Goal: Information Seeking & Learning: Learn about a topic

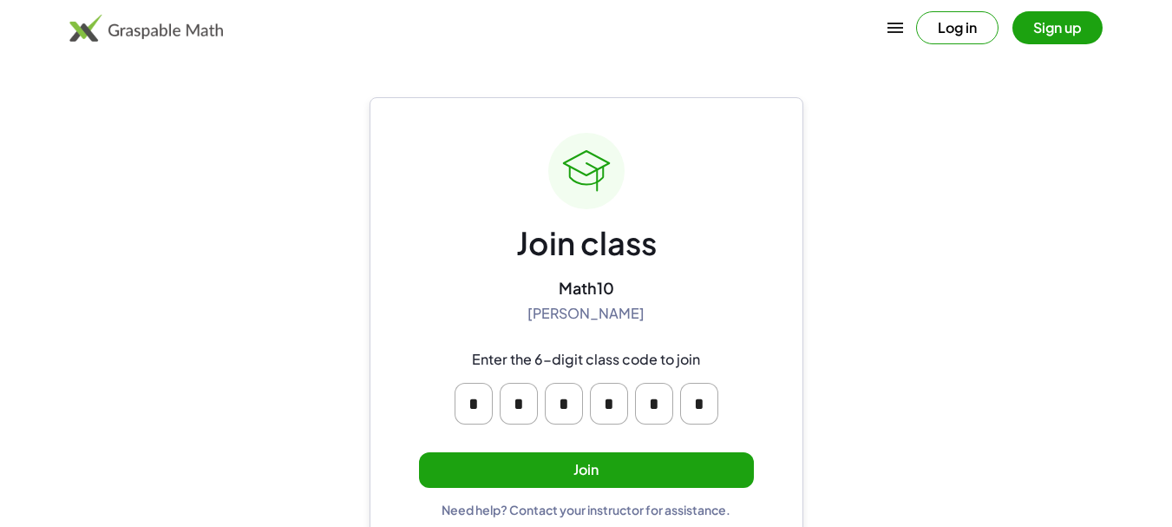
click at [566, 474] on button "Join" at bounding box center [586, 470] width 335 height 36
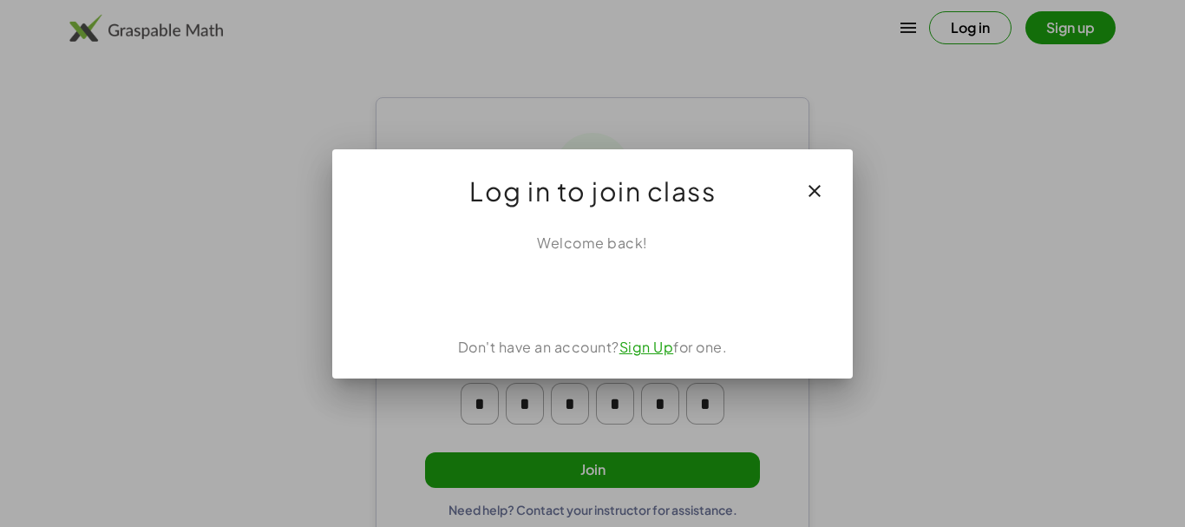
click at [639, 351] on link "Sign Up" at bounding box center [647, 347] width 55 height 18
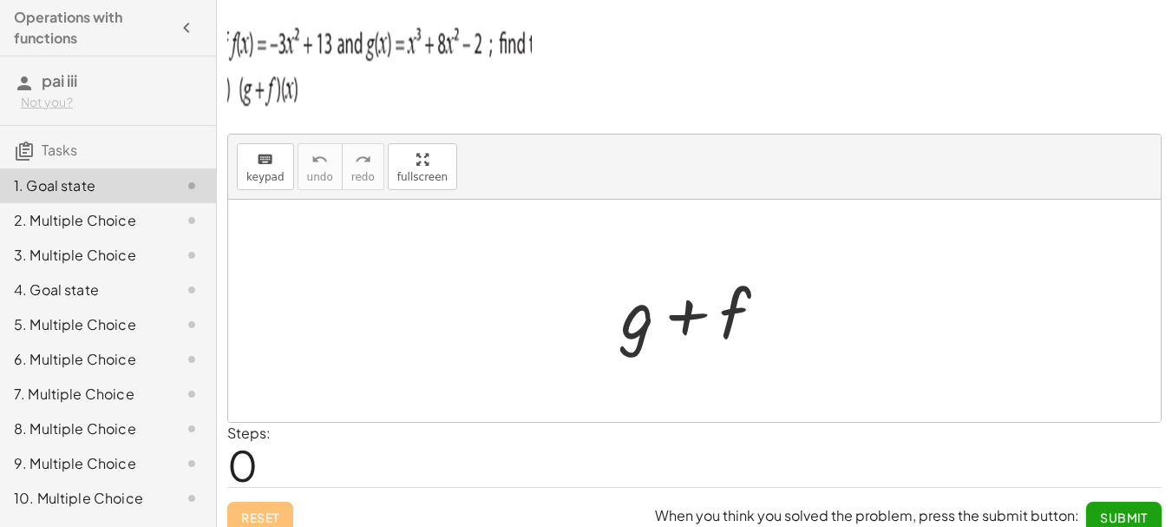
drag, startPoint x: 618, startPoint y: 281, endPoint x: 646, endPoint y: 278, distance: 28.0
click at [634, 279] on div at bounding box center [701, 310] width 177 height 89
drag, startPoint x: 663, startPoint y: 297, endPoint x: 660, endPoint y: 282, distance: 15.2
click at [660, 282] on div at bounding box center [701, 310] width 177 height 89
click at [677, 283] on div at bounding box center [701, 310] width 177 height 89
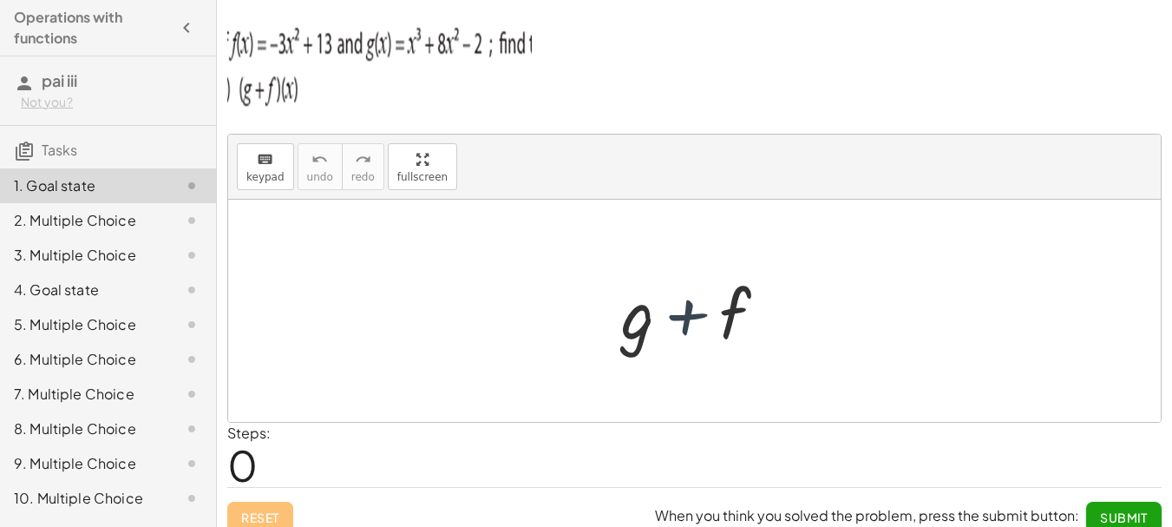
drag, startPoint x: 704, startPoint y: 318, endPoint x: 711, endPoint y: 328, distance: 12.5
click at [711, 328] on div at bounding box center [701, 310] width 177 height 89
click at [274, 185] on button "keyboard keypad" at bounding box center [265, 166] width 57 height 47
click at [324, 247] on div at bounding box center [694, 311] width 933 height 222
click at [549, 236] on div at bounding box center [694, 311] width 933 height 222
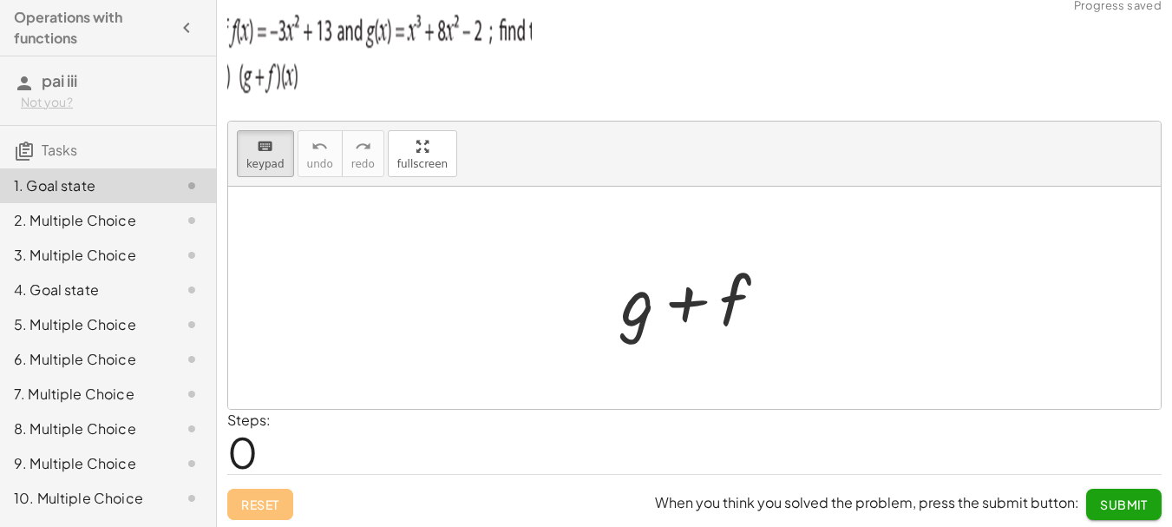
scroll to position [16, 0]
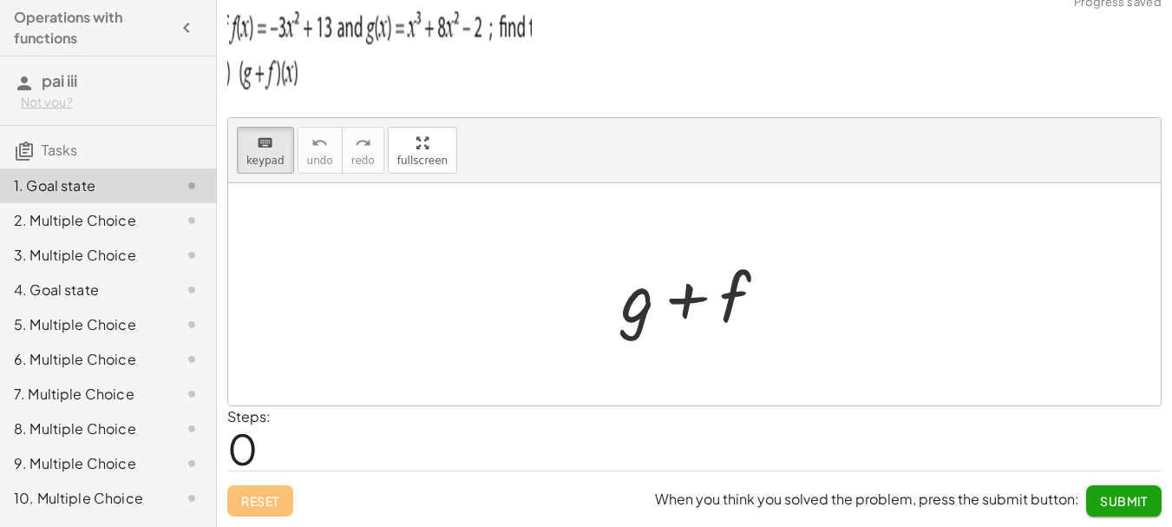
drag, startPoint x: 401, startPoint y: 271, endPoint x: 483, endPoint y: 267, distance: 81.6
click at [487, 266] on div at bounding box center [694, 294] width 933 height 222
drag, startPoint x: 484, startPoint y: 286, endPoint x: 465, endPoint y: 236, distance: 53.8
click at [486, 283] on div at bounding box center [694, 294] width 933 height 222
drag, startPoint x: 465, startPoint y: 236, endPoint x: 473, endPoint y: 252, distance: 17.5
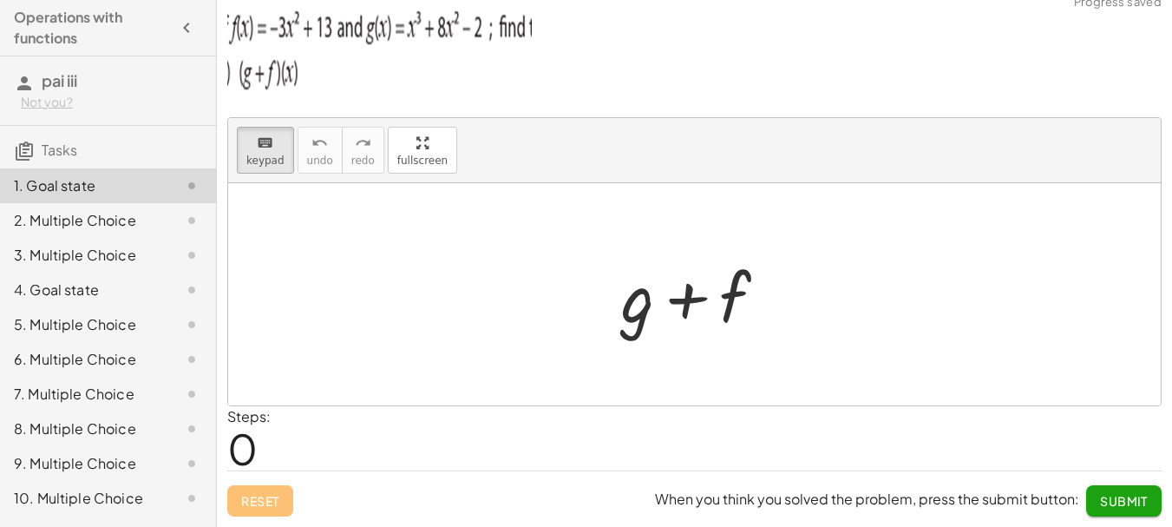
click at [471, 251] on div at bounding box center [694, 294] width 933 height 222
drag, startPoint x: 474, startPoint y: 247, endPoint x: 456, endPoint y: 246, distance: 18.3
click at [444, 223] on div at bounding box center [694, 294] width 933 height 222
click at [457, 259] on div at bounding box center [694, 294] width 933 height 222
drag, startPoint x: 437, startPoint y: 251, endPoint x: 471, endPoint y: 269, distance: 39.2
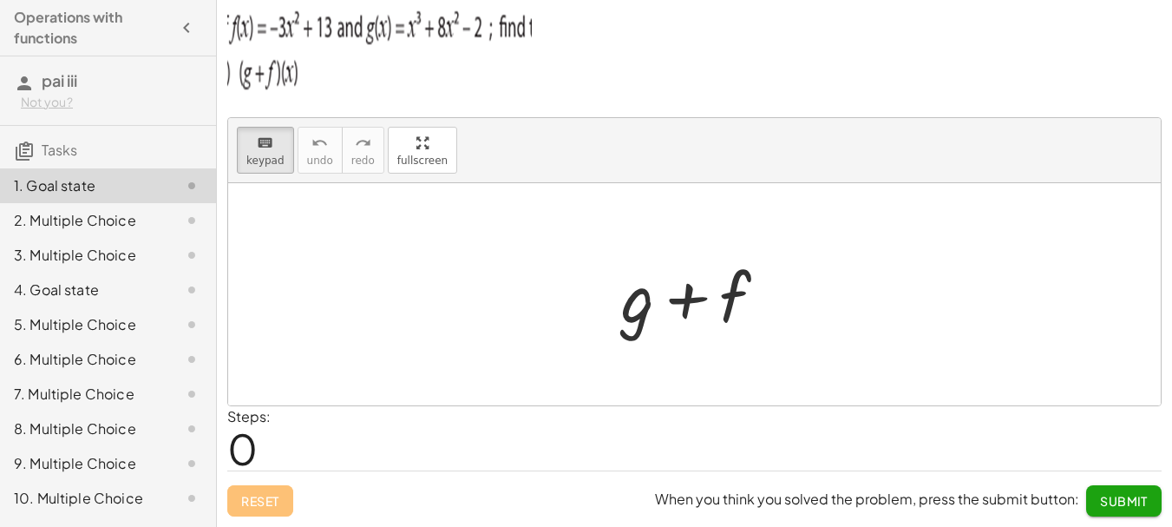
click at [471, 269] on div at bounding box center [694, 294] width 933 height 222
click at [283, 145] on button "keyboard keypad" at bounding box center [265, 150] width 57 height 47
click at [282, 157] on button "keyboard keypad" at bounding box center [265, 150] width 57 height 47
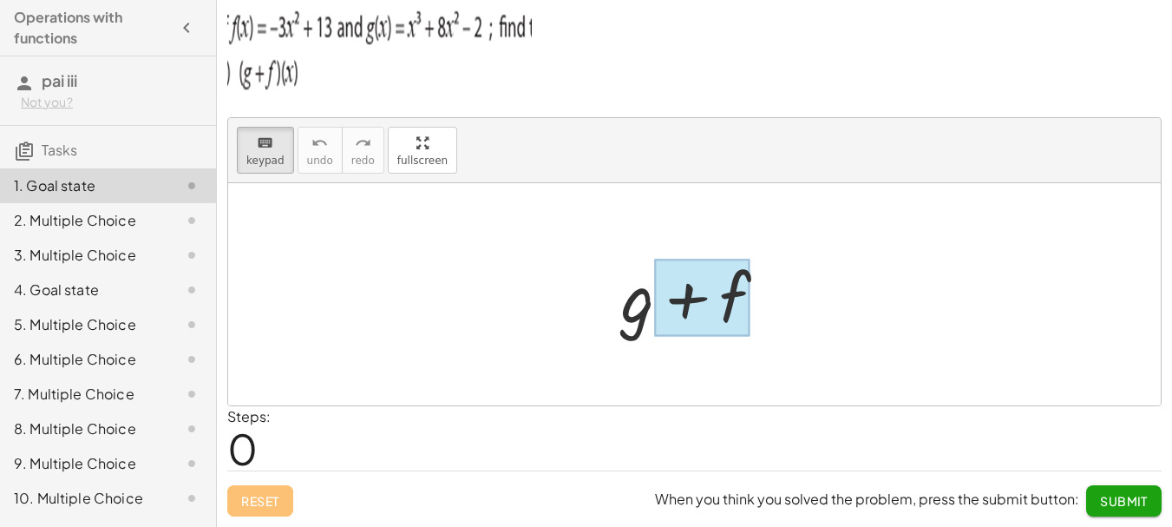
click at [674, 320] on div at bounding box center [702, 297] width 96 height 77
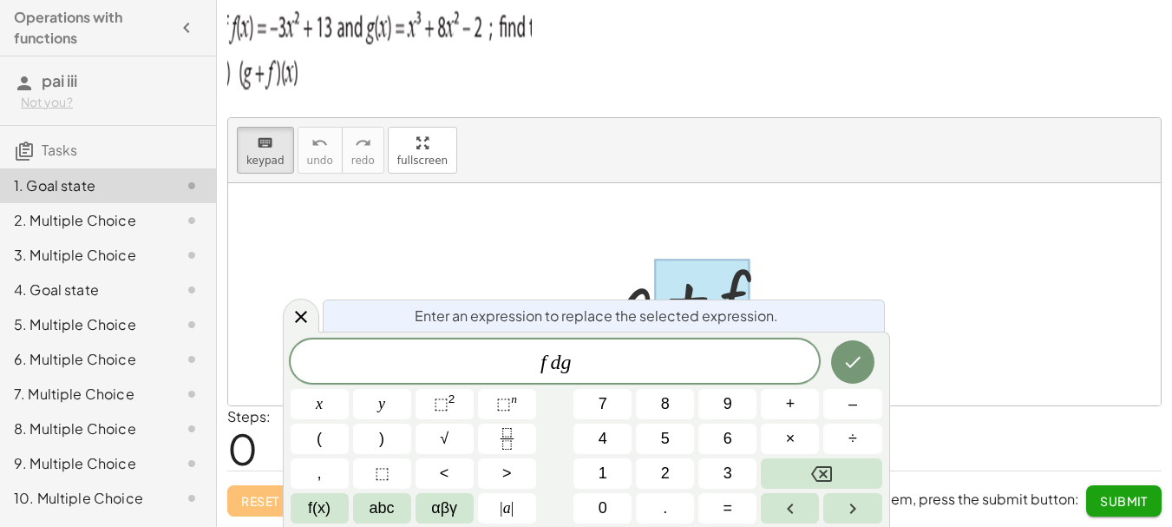
click at [736, 313] on span "Enter an expression to replace the selected expression." at bounding box center [597, 315] width 364 height 21
click at [894, 278] on div at bounding box center [694, 294] width 933 height 222
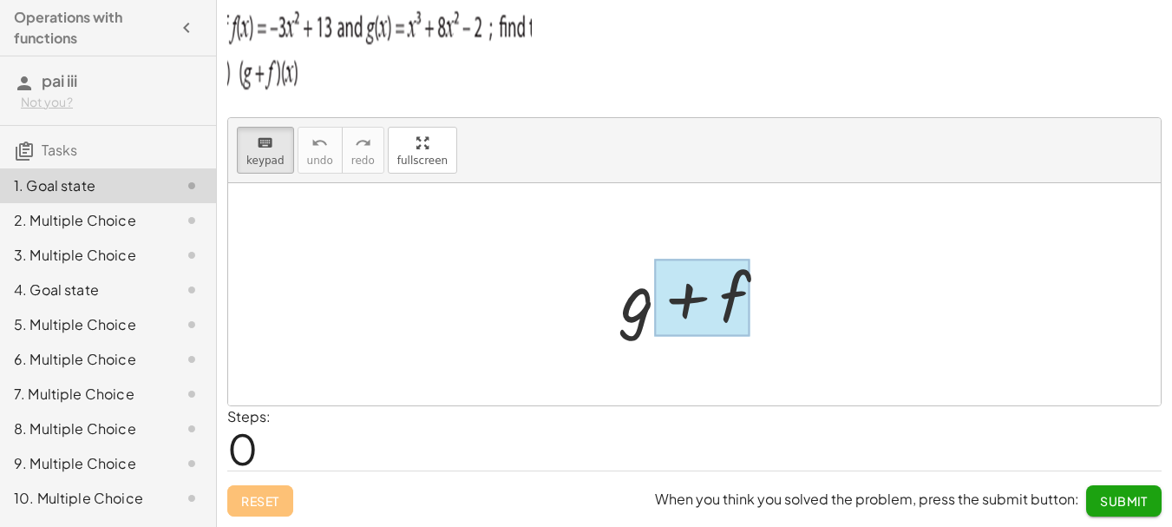
click at [703, 296] on div at bounding box center [702, 297] width 96 height 77
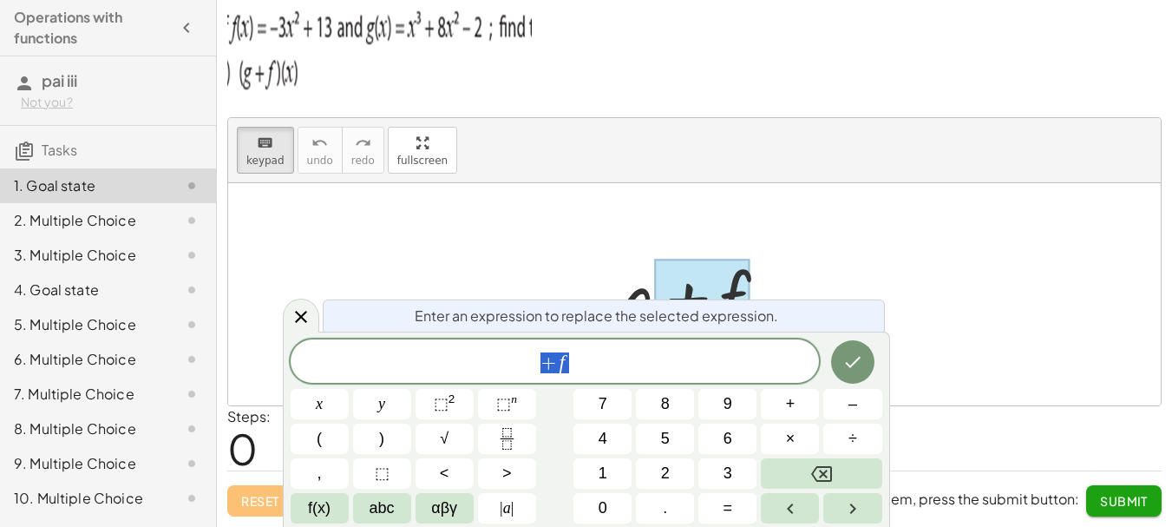
click at [956, 291] on div at bounding box center [694, 294] width 933 height 222
click at [749, 313] on span "Enter an expression to replace the selected expression." at bounding box center [597, 315] width 364 height 21
click at [646, 352] on span "+ f ​" at bounding box center [555, 363] width 529 height 24
drag, startPoint x: 646, startPoint y: 352, endPoint x: 468, endPoint y: 353, distance: 177.9
click at [468, 353] on span "+ f" at bounding box center [555, 363] width 529 height 24
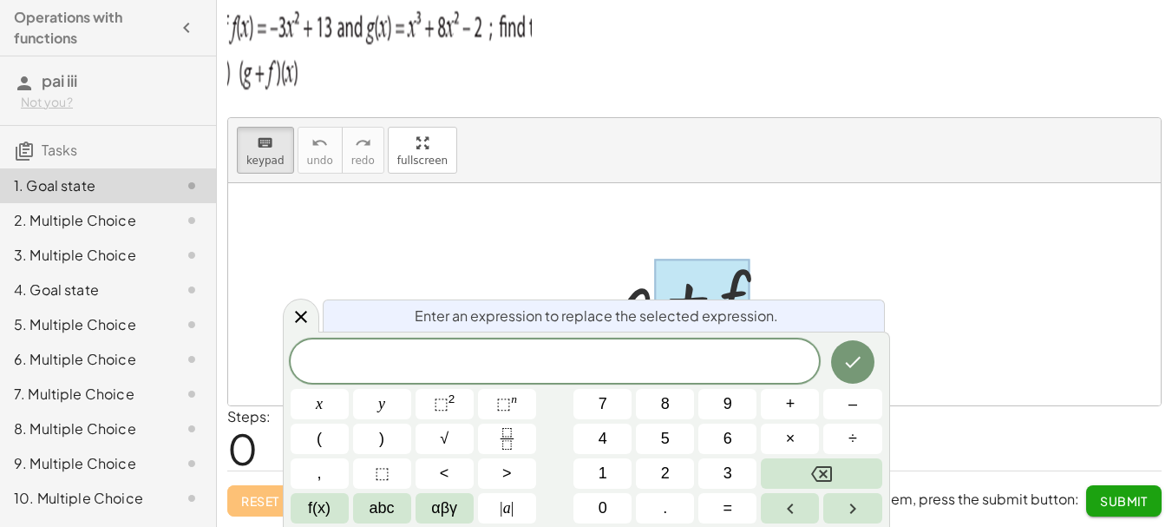
click at [695, 244] on div at bounding box center [694, 294] width 933 height 222
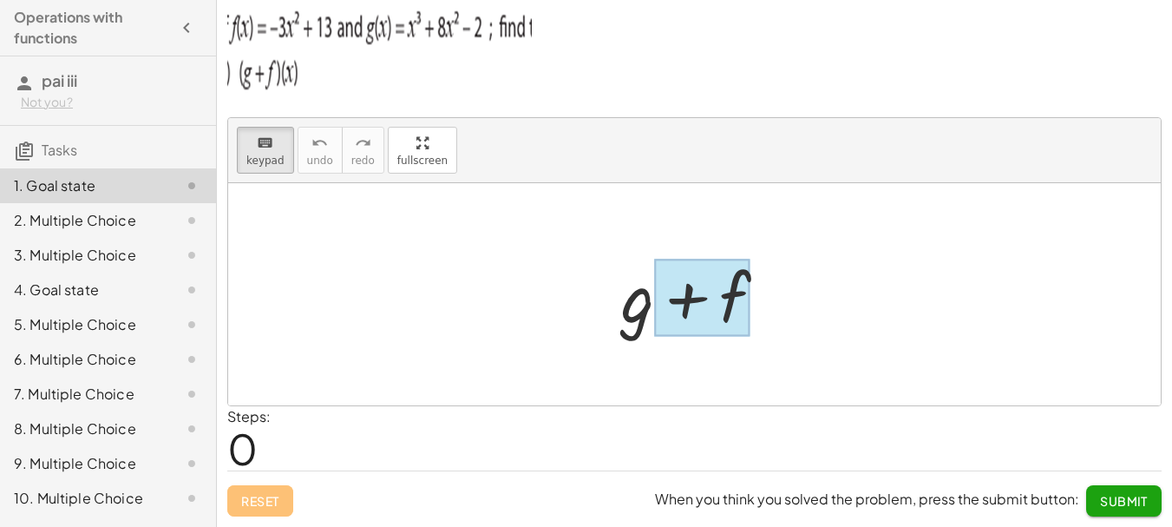
click at [739, 293] on div at bounding box center [702, 297] width 96 height 77
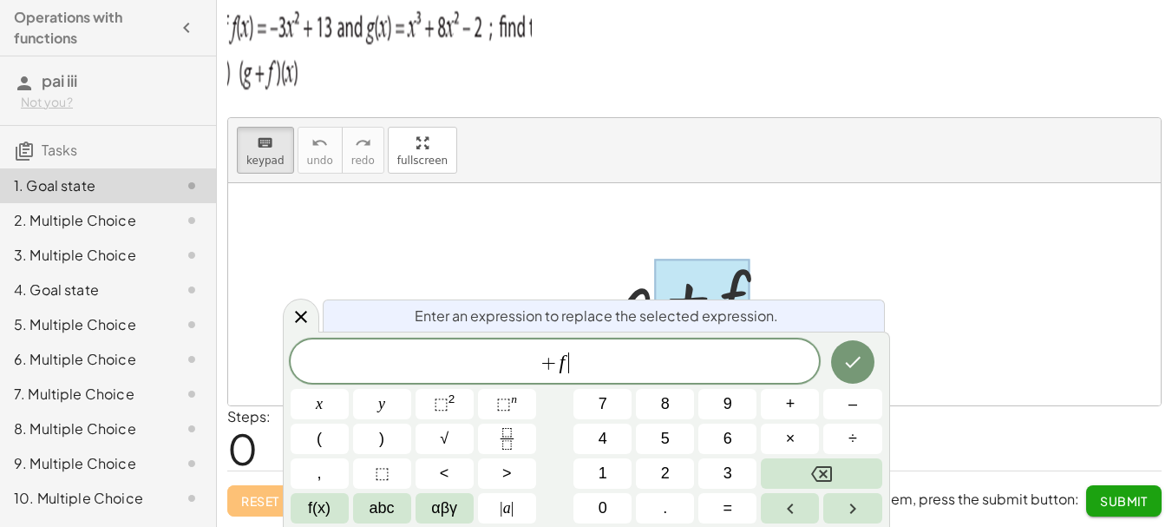
drag, startPoint x: 584, startPoint y: 370, endPoint x: 568, endPoint y: 336, distance: 37.3
click at [564, 332] on div "Enter an expression to replace the selected expression. + f ​ x y ⬚ 2 ⬚ n 7 8 9…" at bounding box center [586, 429] width 607 height 195
drag, startPoint x: 576, startPoint y: 360, endPoint x: 537, endPoint y: 361, distance: 39.1
click at [537, 361] on span "+ f ​" at bounding box center [555, 363] width 529 height 24
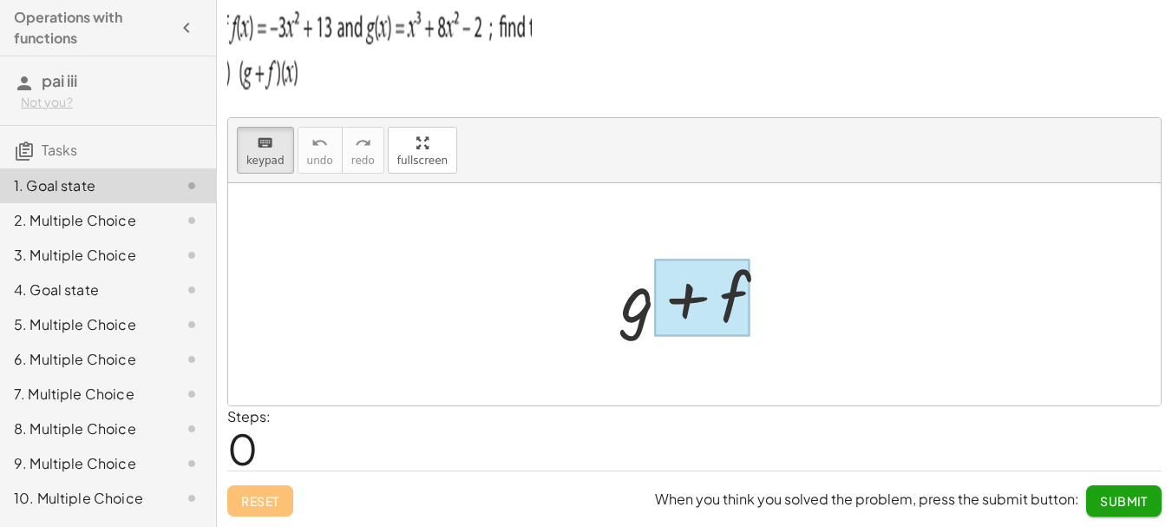
click at [725, 303] on div at bounding box center [702, 297] width 96 height 77
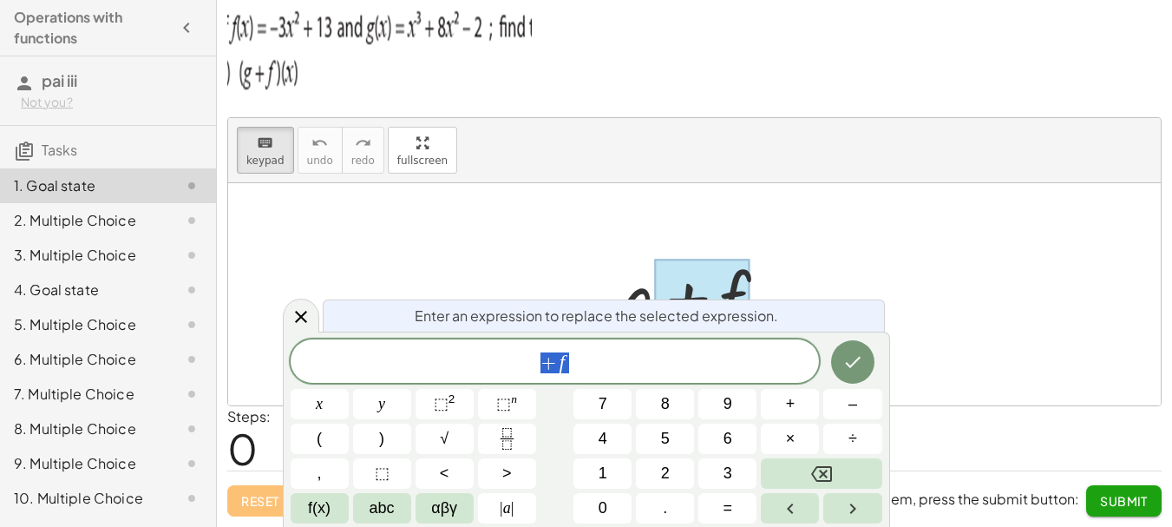
click at [612, 291] on div "+ g + f" at bounding box center [694, 295] width 199 height 98
click at [638, 285] on div at bounding box center [701, 294] width 177 height 89
click at [644, 292] on div at bounding box center [701, 294] width 177 height 89
click at [1058, 251] on div at bounding box center [694, 294] width 933 height 222
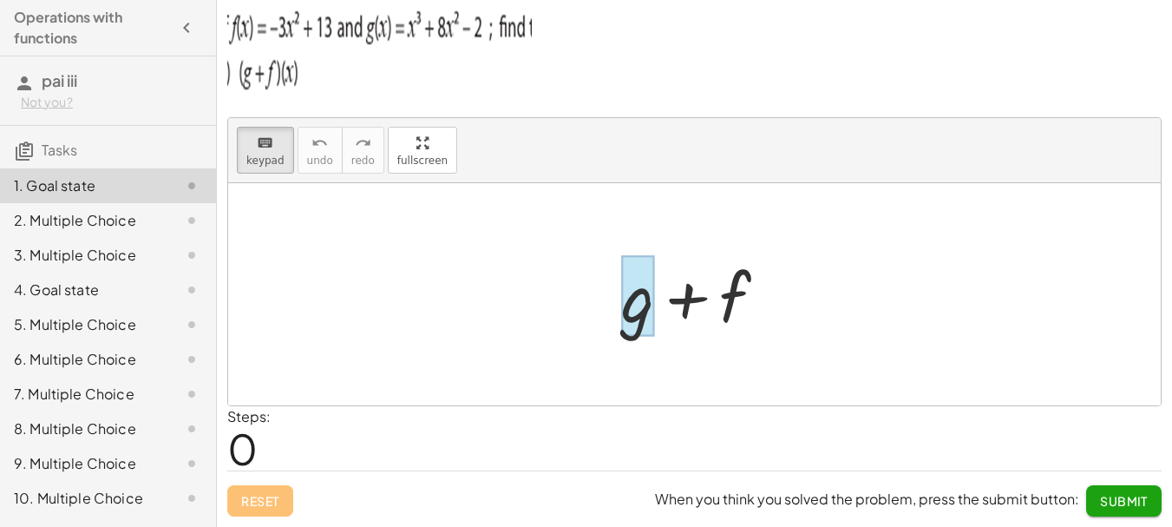
click at [654, 306] on div at bounding box center [637, 296] width 33 height 81
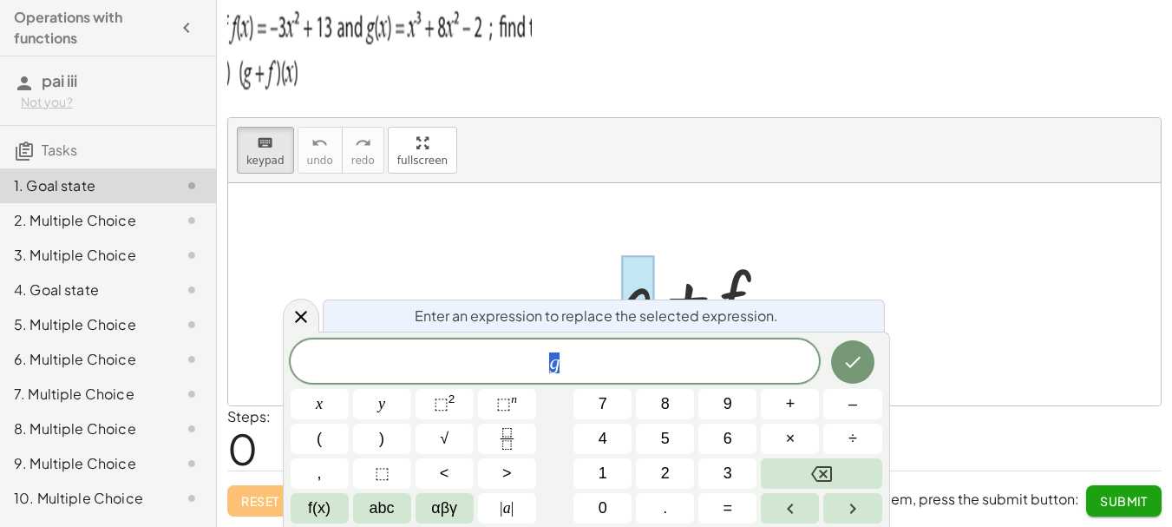
click at [864, 260] on div at bounding box center [694, 294] width 933 height 222
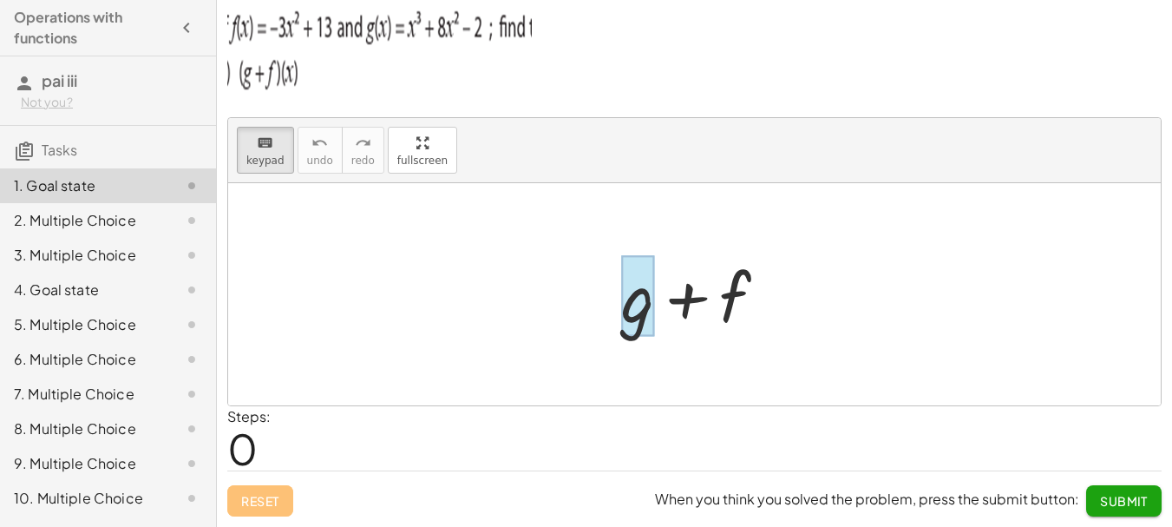
drag, startPoint x: 662, startPoint y: 288, endPoint x: 644, endPoint y: 256, distance: 36.9
click at [644, 256] on div at bounding box center [637, 296] width 33 height 81
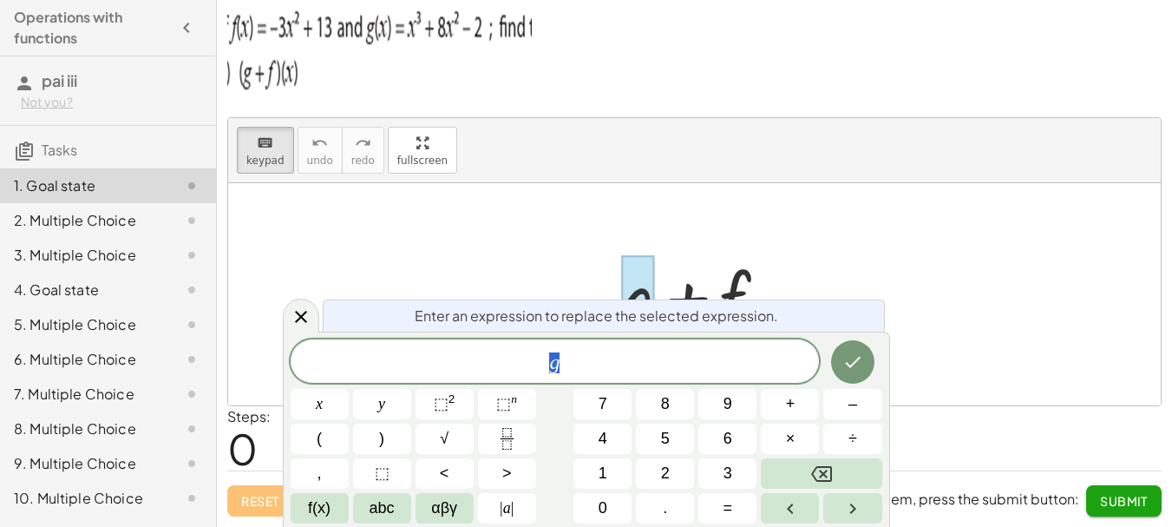
click at [624, 352] on span "g" at bounding box center [555, 363] width 529 height 24
drag, startPoint x: 624, startPoint y: 352, endPoint x: 605, endPoint y: 368, distance: 24.7
click at [605, 368] on span "g ​" at bounding box center [555, 363] width 529 height 24
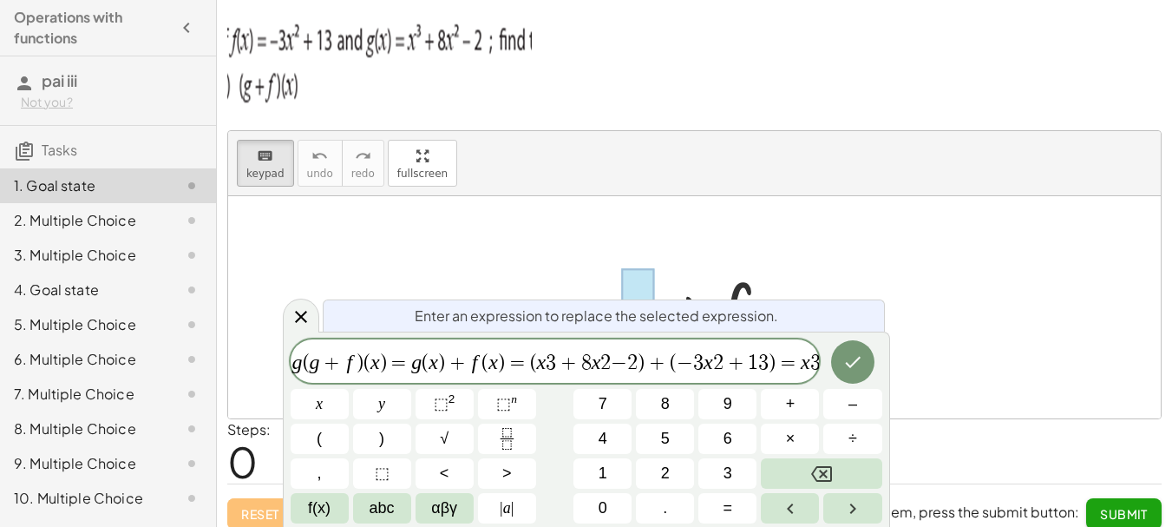
scroll to position [0, 0]
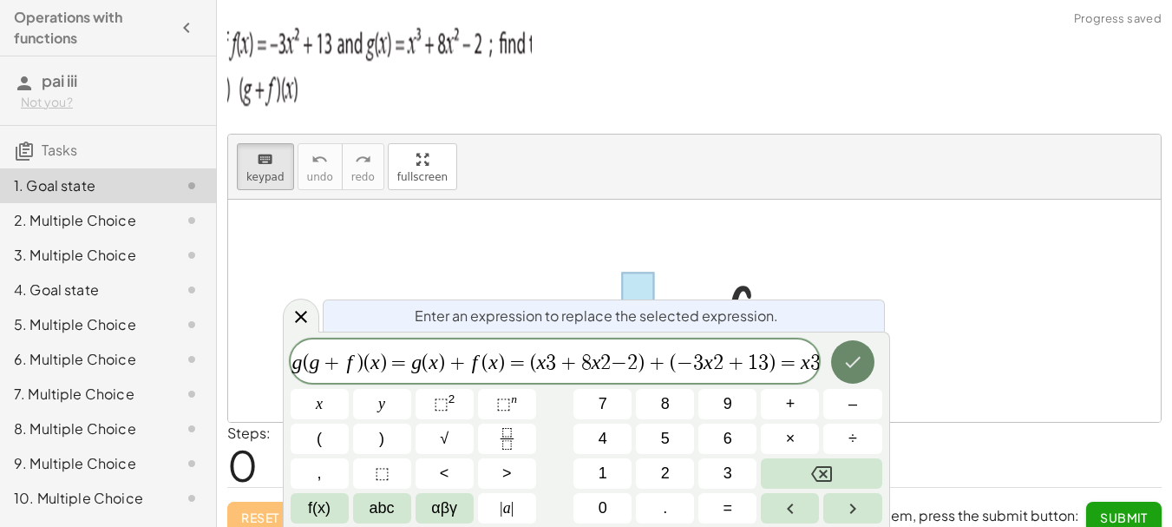
click at [851, 353] on icon "Done" at bounding box center [853, 361] width 21 height 21
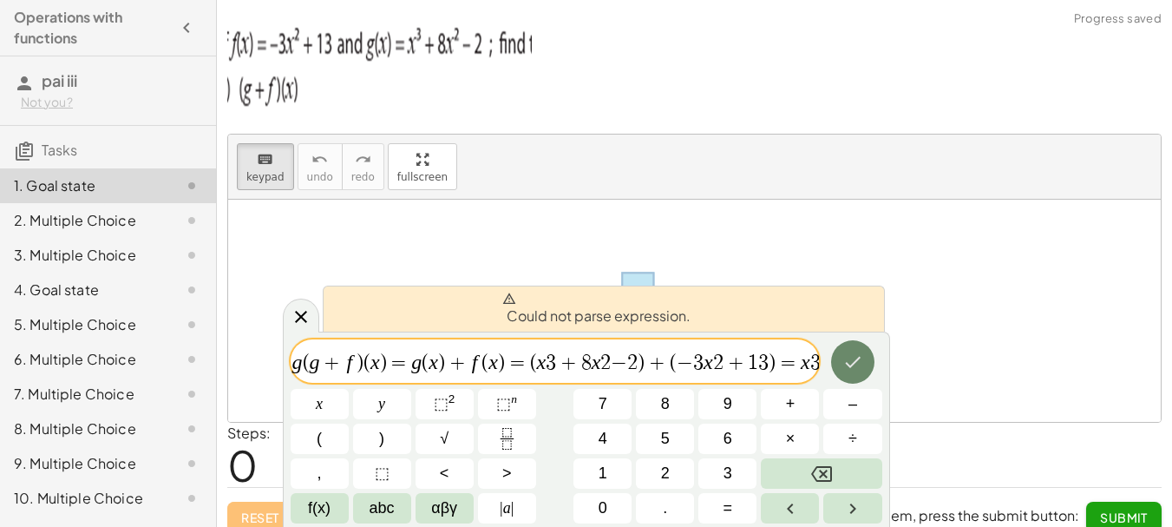
click at [851, 353] on icon "Done" at bounding box center [853, 361] width 21 height 21
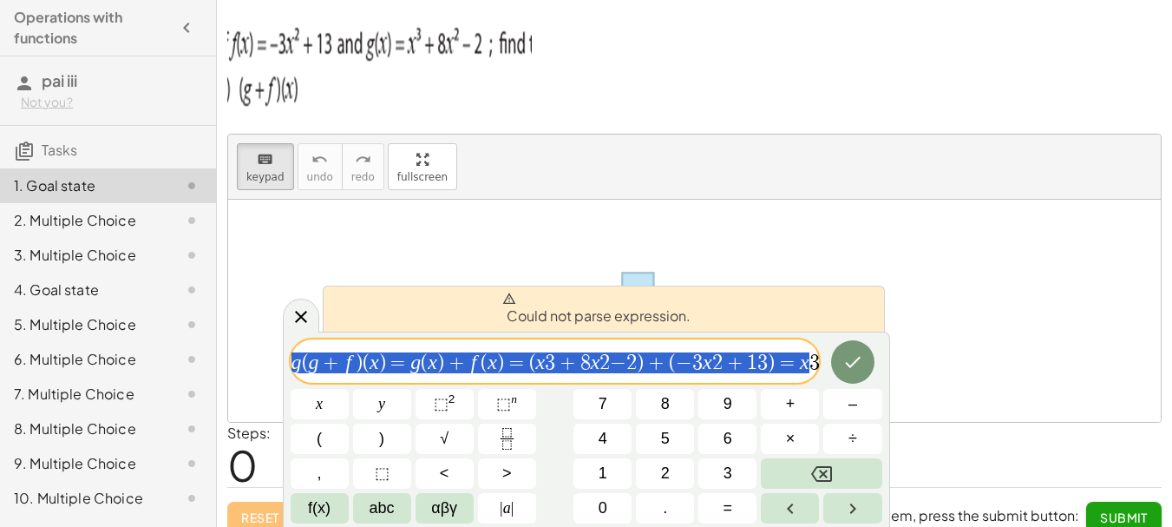
drag, startPoint x: 812, startPoint y: 362, endPoint x: 236, endPoint y: 369, distance: 576.3
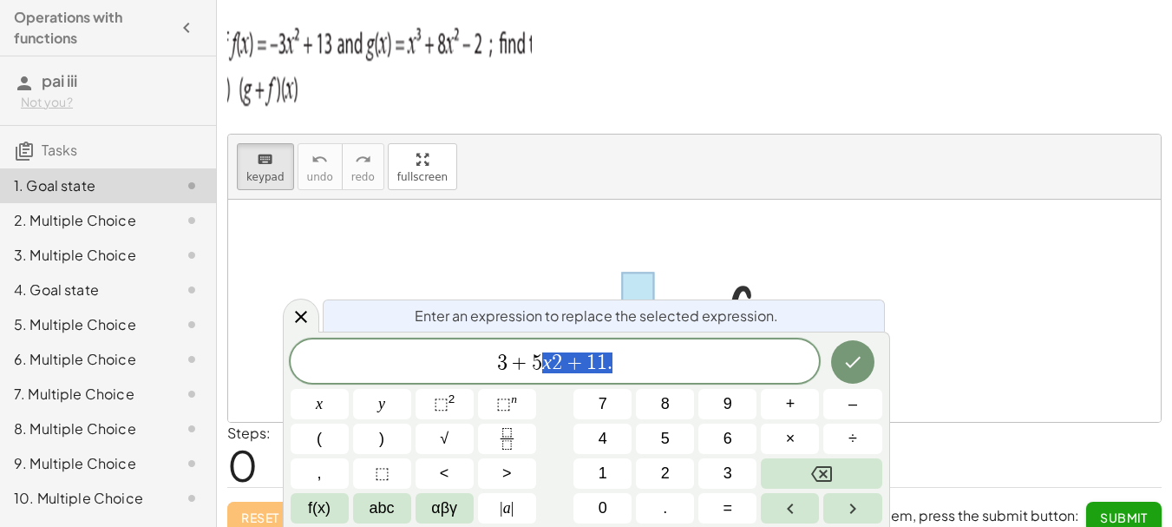
drag, startPoint x: 630, startPoint y: 365, endPoint x: 447, endPoint y: 365, distance: 183.1
click at [447, 365] on span "3 + 5 x 2 + 1 1 ." at bounding box center [555, 363] width 529 height 24
click at [1085, 200] on div at bounding box center [694, 311] width 933 height 222
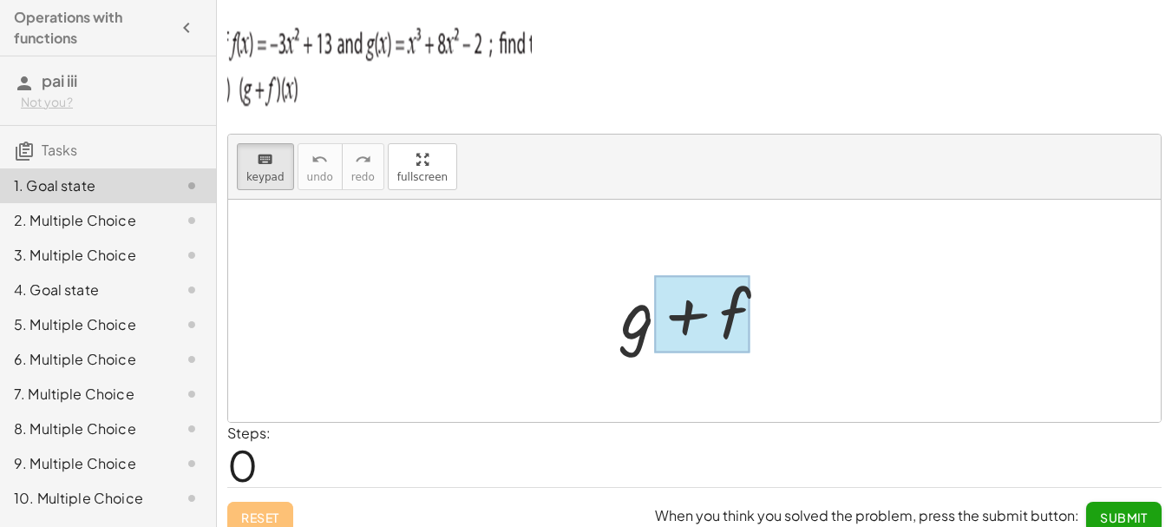
click at [706, 324] on div at bounding box center [702, 314] width 96 height 77
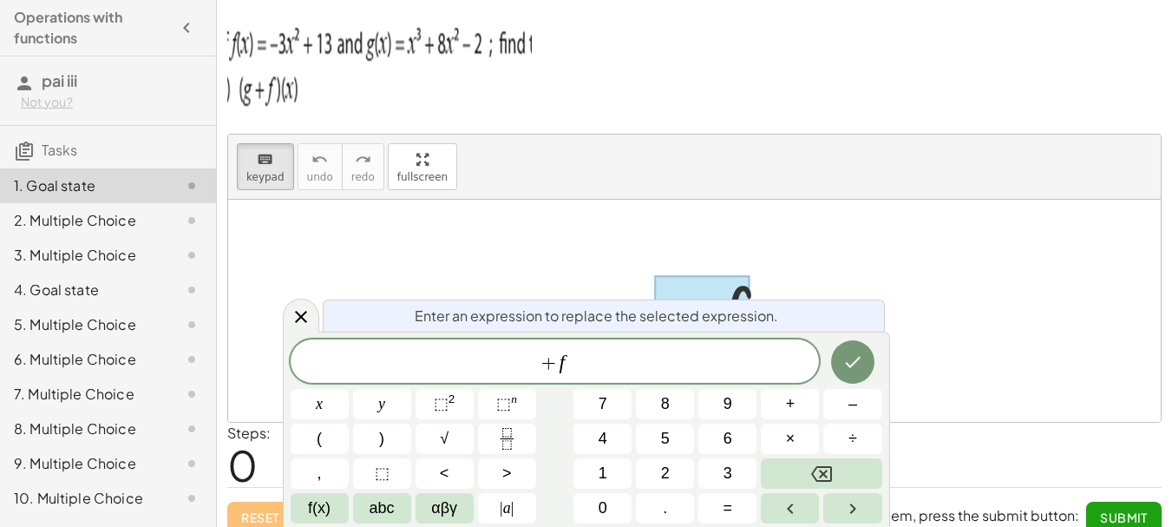
click at [594, 326] on div "Enter an expression to replace the selected expression." at bounding box center [604, 315] width 562 height 32
click at [738, 240] on div at bounding box center [694, 311] width 933 height 222
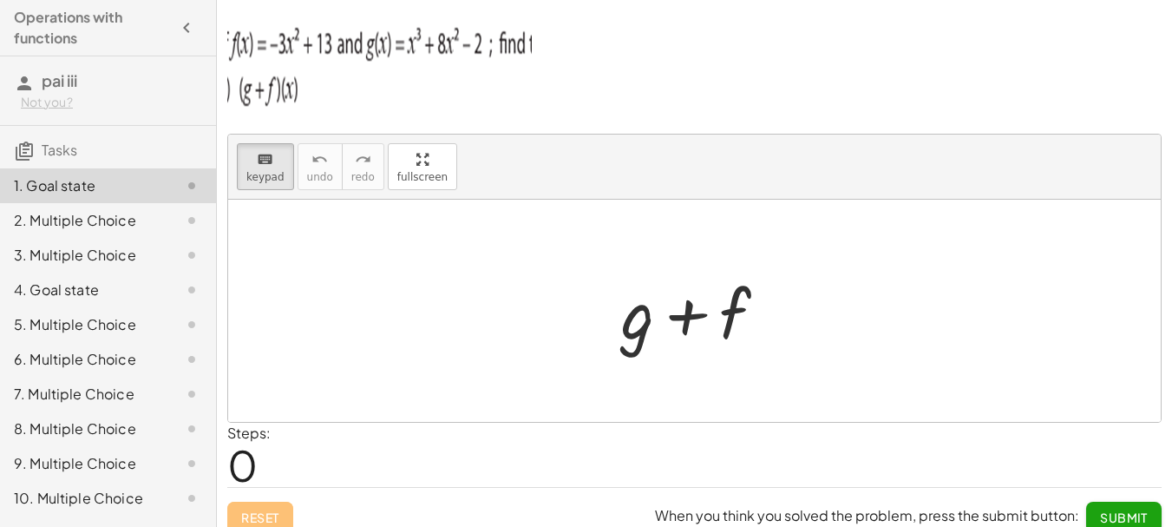
click at [752, 306] on div at bounding box center [701, 310] width 177 height 89
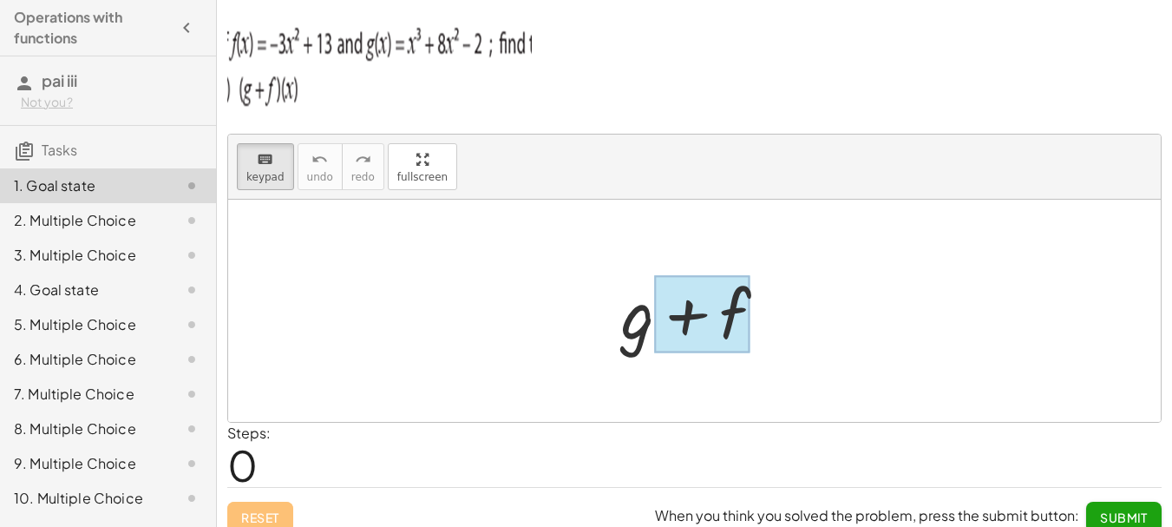
drag, startPoint x: 751, startPoint y: 306, endPoint x: 738, endPoint y: 307, distance: 13.0
click at [738, 307] on div at bounding box center [702, 314] width 96 height 77
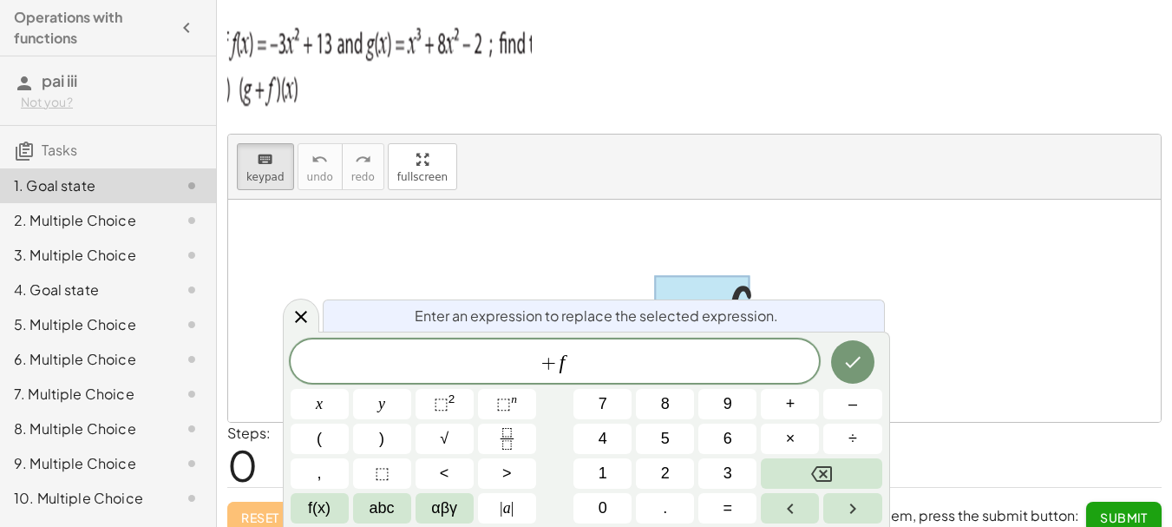
click at [737, 323] on span "Enter an expression to replace the selected expression." at bounding box center [597, 315] width 364 height 21
click at [605, 371] on span "+ f" at bounding box center [555, 363] width 529 height 24
click at [366, 433] on button ")" at bounding box center [382, 439] width 58 height 30
click at [680, 292] on div at bounding box center [702, 314] width 96 height 77
click at [865, 358] on button "Done" at bounding box center [852, 359] width 43 height 43
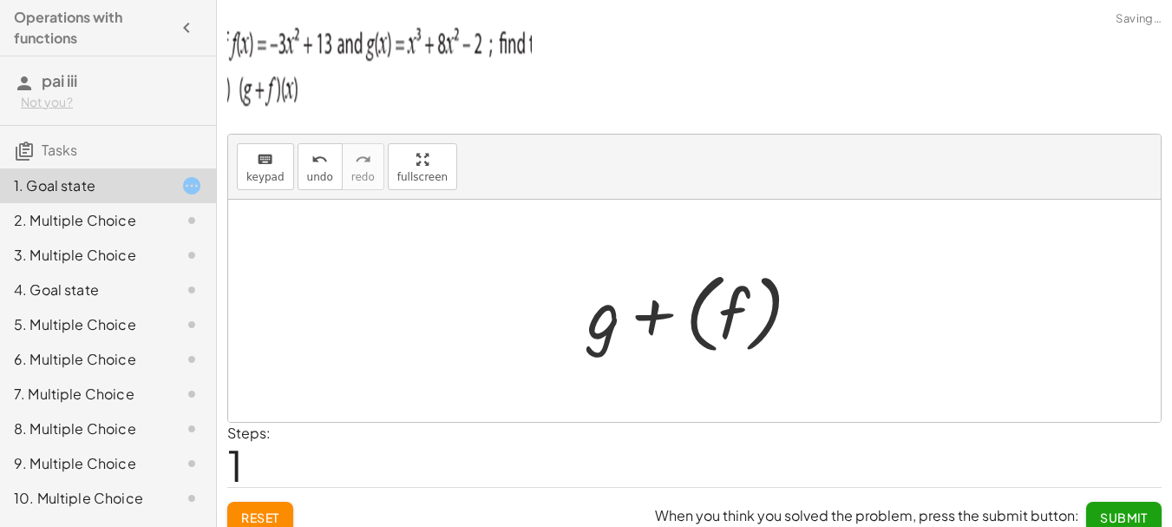
click at [863, 358] on div at bounding box center [694, 311] width 933 height 222
click at [738, 331] on div at bounding box center [702, 311] width 246 height 96
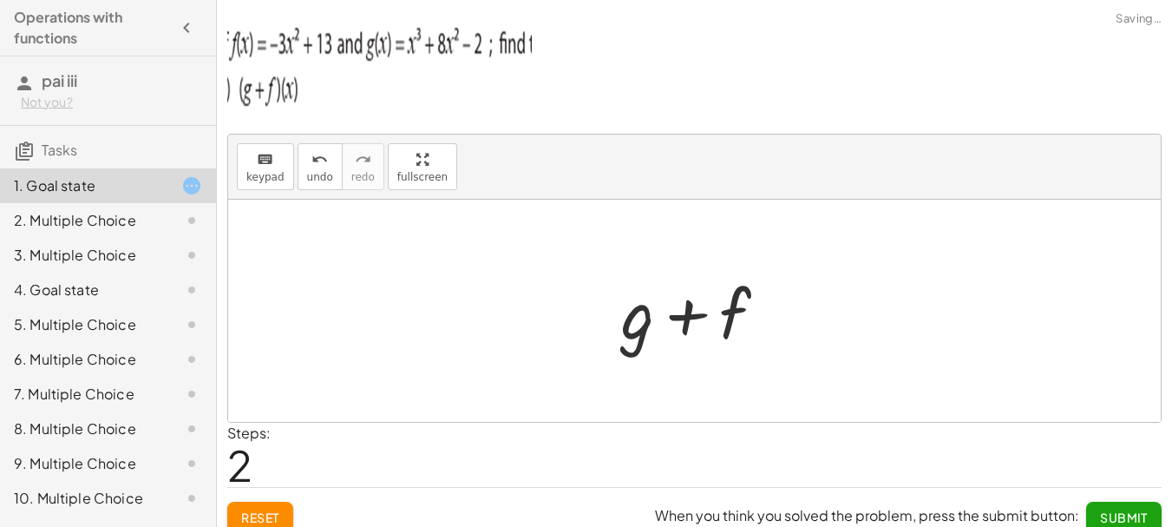
click at [692, 319] on div at bounding box center [701, 310] width 177 height 89
click at [731, 327] on div at bounding box center [701, 310] width 177 height 89
click at [696, 314] on div at bounding box center [701, 310] width 177 height 89
click at [655, 333] on div at bounding box center [701, 310] width 177 height 89
click at [620, 338] on div at bounding box center [701, 310] width 177 height 89
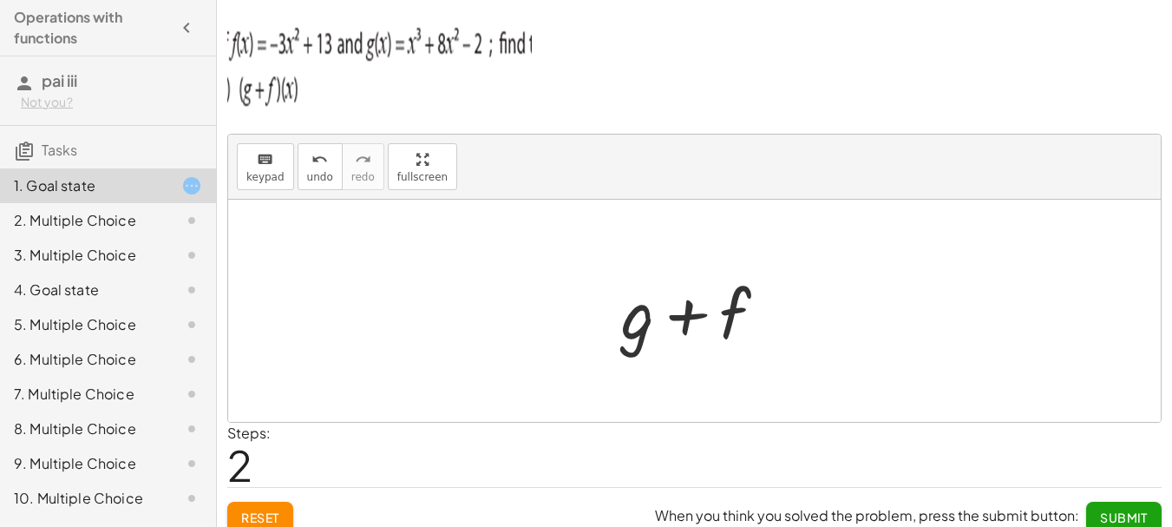
click at [742, 332] on div at bounding box center [701, 310] width 177 height 89
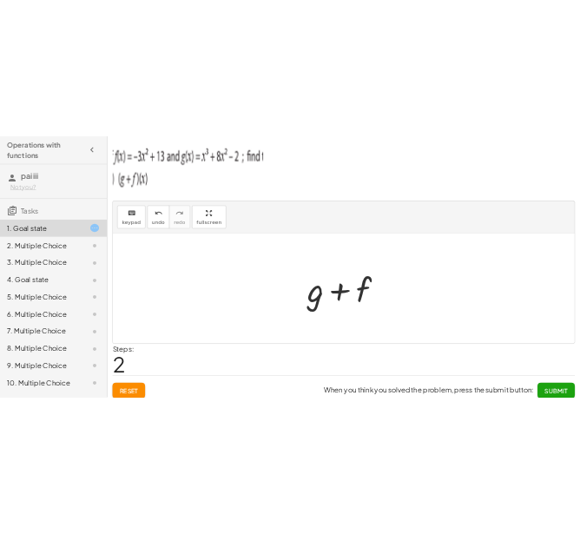
scroll to position [16, 0]
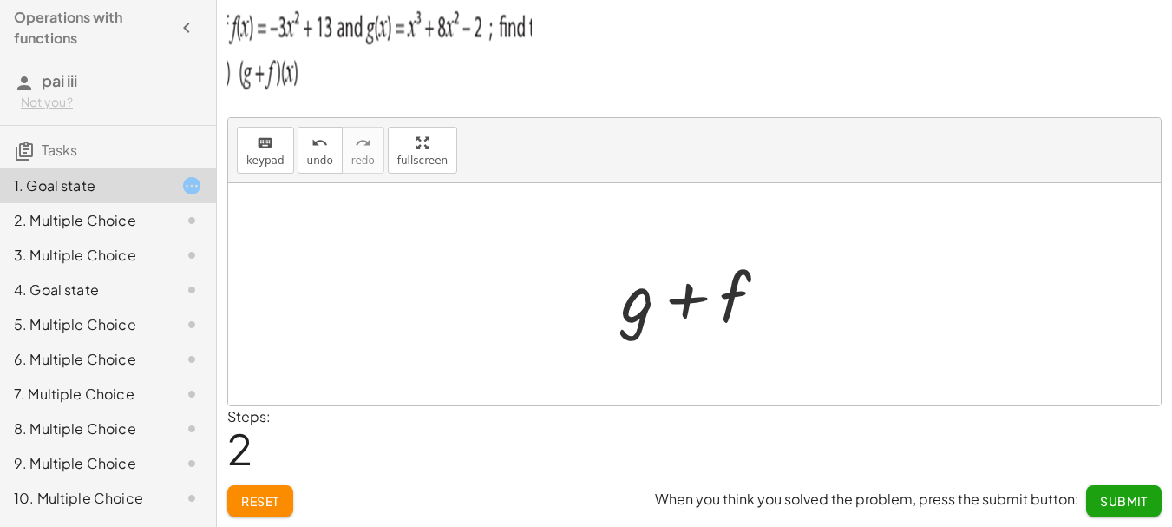
click at [255, 483] on div "Reset When you think you solved the problem, press the submit button: Submit" at bounding box center [694, 493] width 935 height 46
click at [271, 494] on span "Reset" at bounding box center [260, 501] width 38 height 16
click at [718, 305] on div at bounding box center [701, 294] width 177 height 89
click at [739, 310] on div at bounding box center [701, 294] width 177 height 89
click at [740, 283] on div at bounding box center [701, 294] width 177 height 89
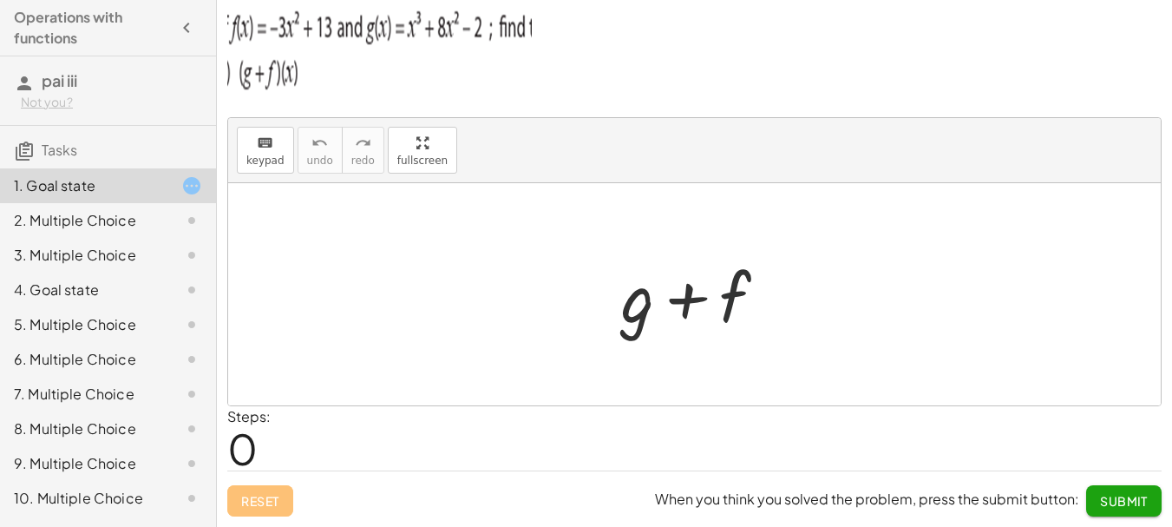
click at [696, 335] on div at bounding box center [701, 294] width 177 height 89
click at [658, 309] on div at bounding box center [701, 294] width 177 height 89
drag, startPoint x: 764, startPoint y: 312, endPoint x: 725, endPoint y: 313, distance: 39.1
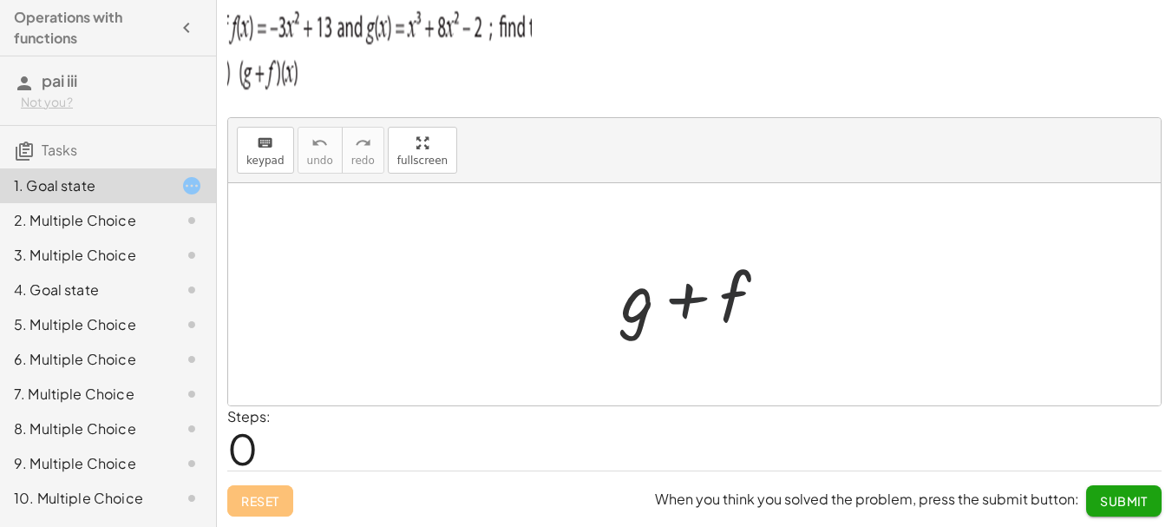
click at [763, 312] on div at bounding box center [701, 294] width 177 height 89
click at [265, 158] on span "keypad" at bounding box center [265, 160] width 38 height 12
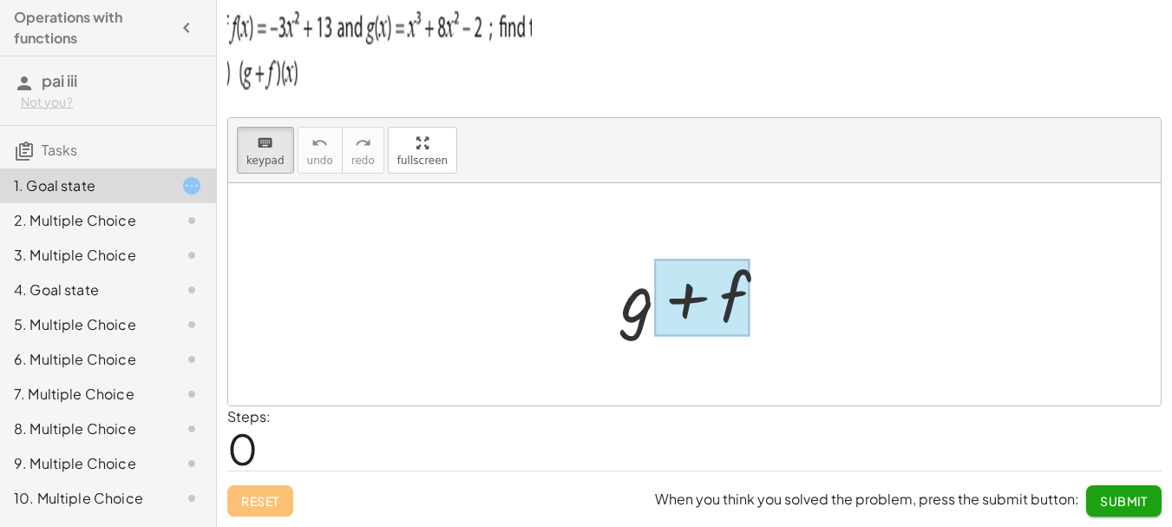
click at [717, 313] on div at bounding box center [702, 297] width 96 height 77
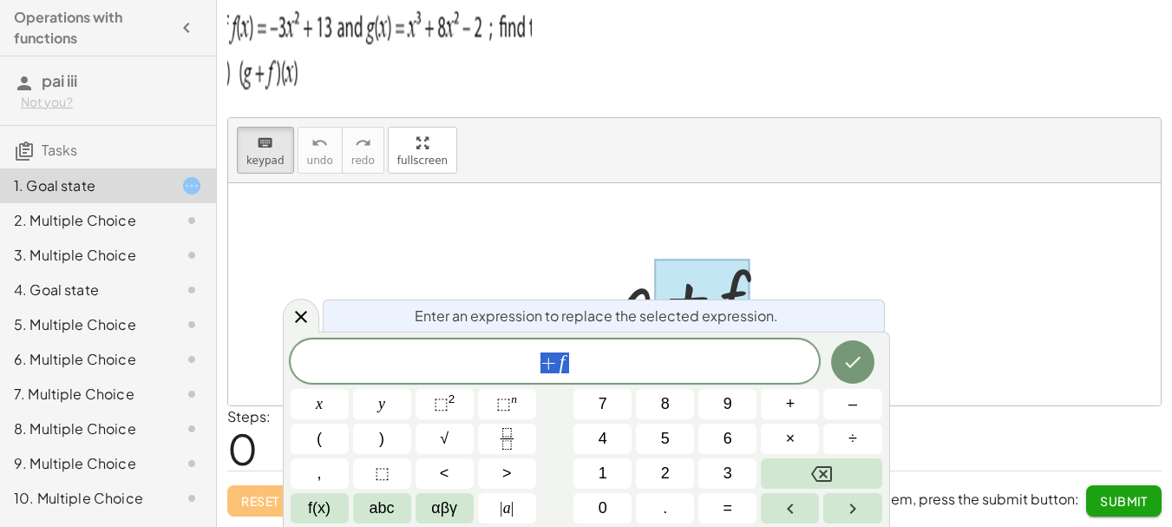
click at [856, 245] on div at bounding box center [694, 294] width 933 height 222
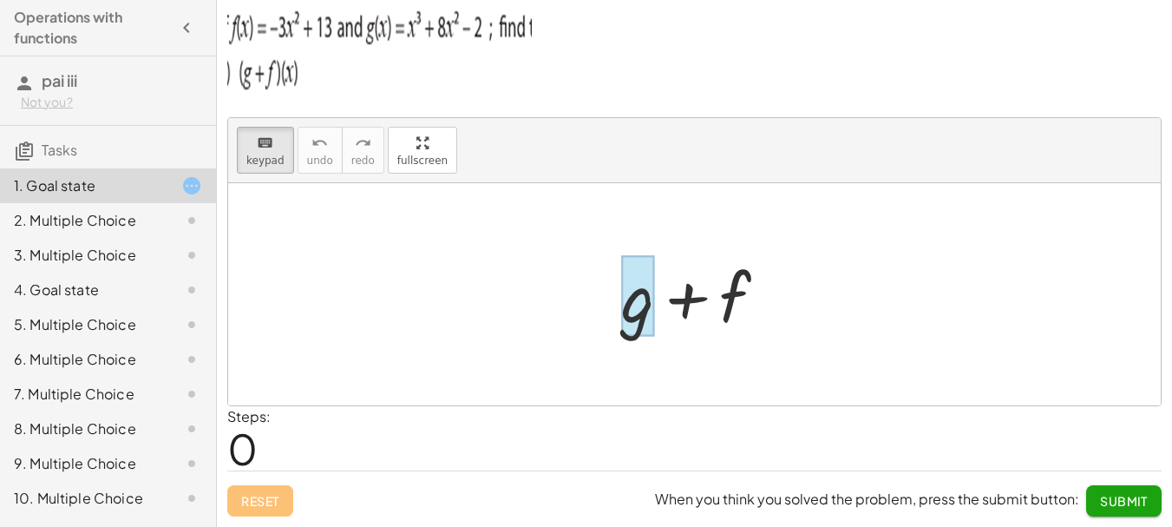
click at [640, 296] on div at bounding box center [637, 296] width 33 height 81
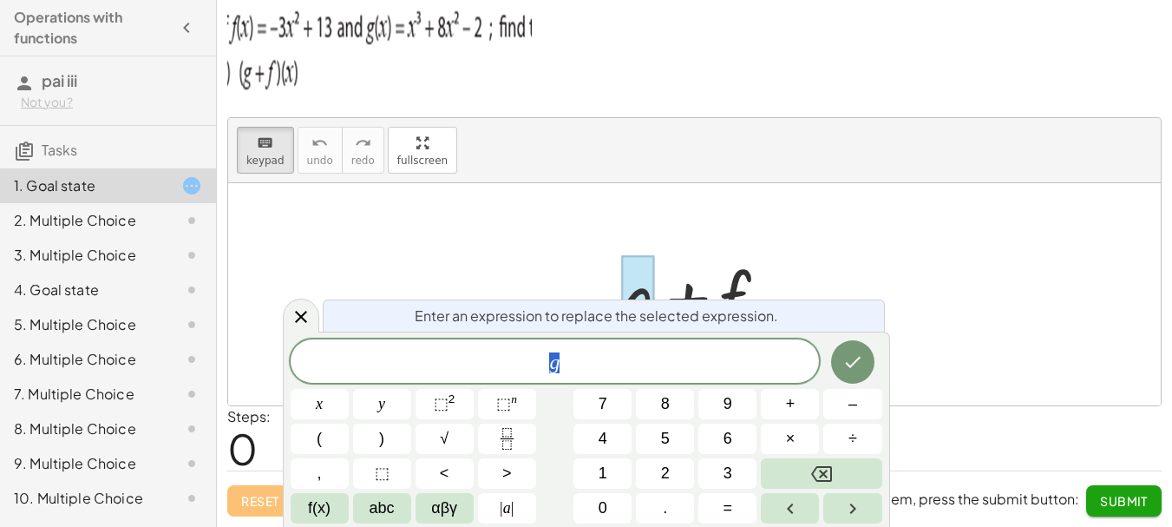
click at [558, 374] on span "g" at bounding box center [555, 363] width 529 height 24
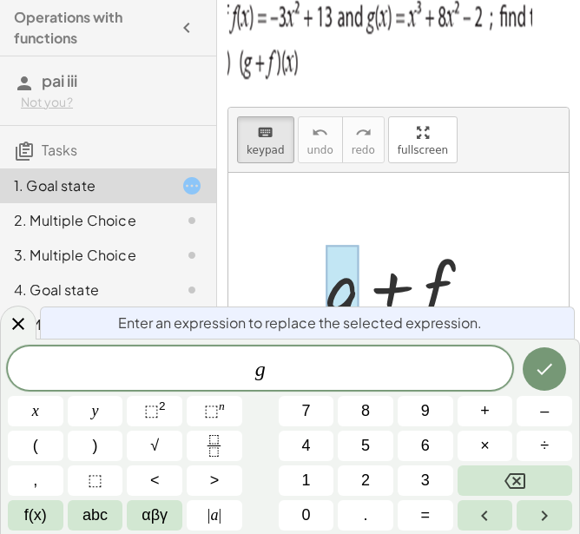
scroll to position [30, 0]
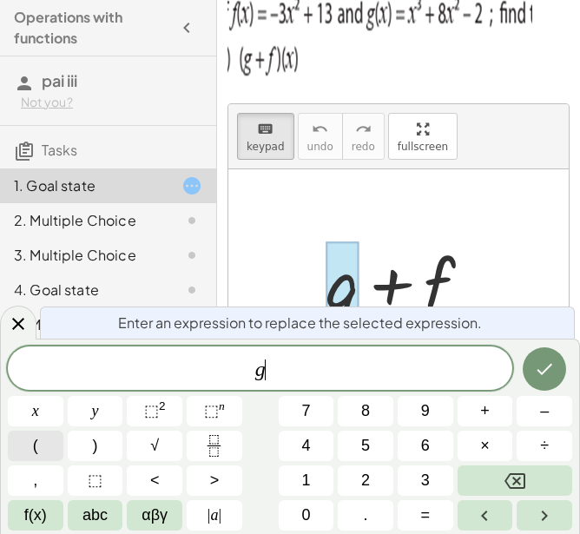
click at [40, 438] on button "(" at bounding box center [36, 445] width 56 height 30
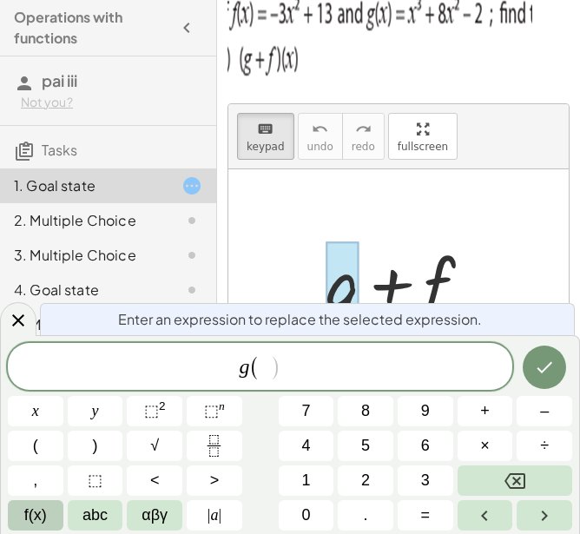
click at [44, 512] on span "f(x)" at bounding box center [35, 514] width 23 height 23
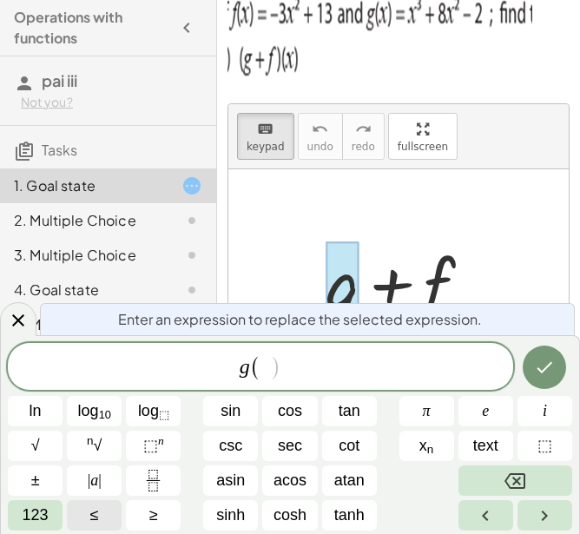
click at [44, 512] on span "123" at bounding box center [36, 514] width 26 height 23
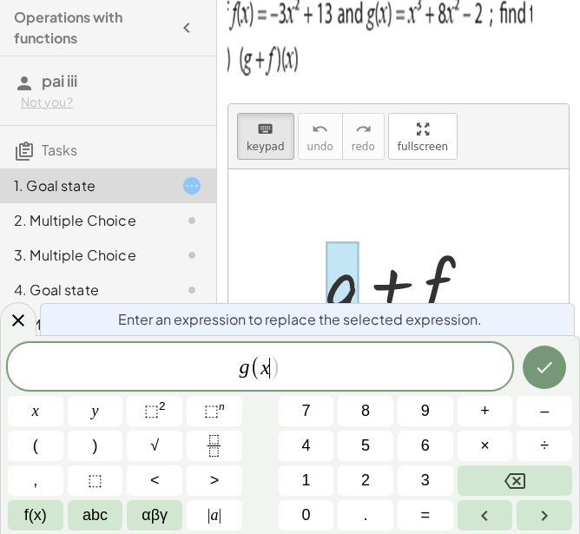
click at [306, 369] on span "g ( x ​ )" at bounding box center [260, 367] width 504 height 29
click at [103, 440] on button ")" at bounding box center [96, 445] width 56 height 30
click at [149, 405] on span "⬚" at bounding box center [151, 410] width 15 height 17
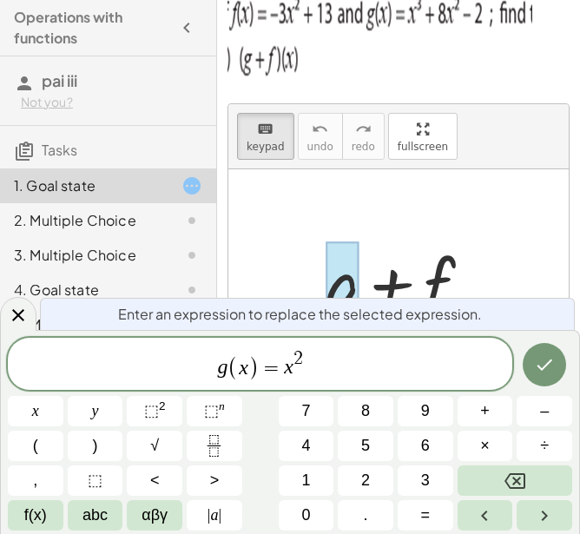
click at [297, 354] on span "2" at bounding box center [298, 358] width 10 height 19
click at [301, 354] on span "​ 2" at bounding box center [298, 359] width 10 height 19
click at [141, 401] on button "⬚ 2" at bounding box center [155, 411] width 56 height 30
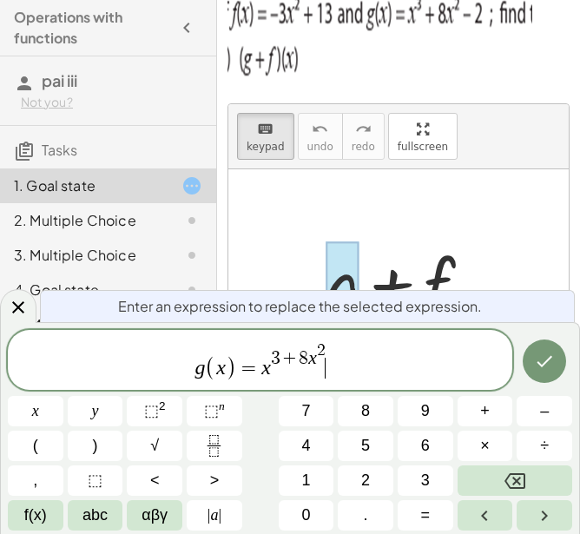
click at [338, 349] on span "g ( x ) = x 3 + 8 x 2 ​" at bounding box center [260, 361] width 504 height 42
click at [325, 343] on span "g ( x ) = x 3 + 8 x 2 ​" at bounding box center [260, 361] width 504 height 42
click at [321, 350] on span "2" at bounding box center [321, 350] width 9 height 16
click at [341, 361] on span "g ( x ) = x 3 + 8 x 2 ​" at bounding box center [260, 361] width 504 height 42
click at [541, 372] on button "Done" at bounding box center [543, 360] width 43 height 43
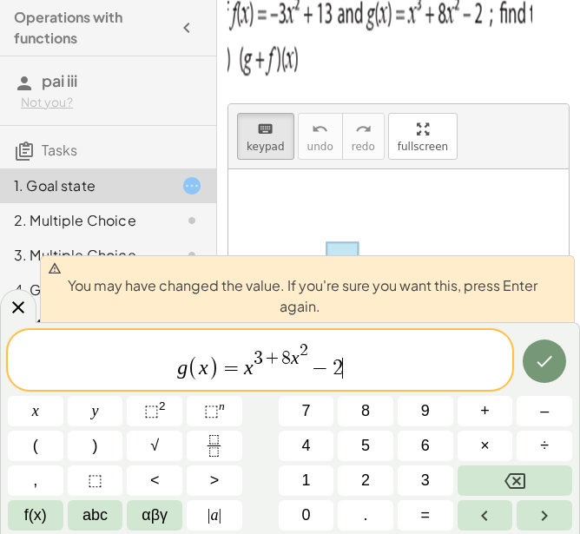
click at [493, 359] on span "g ( x ) = x 3 + 8 x 2 − 2 ​" at bounding box center [260, 361] width 504 height 42
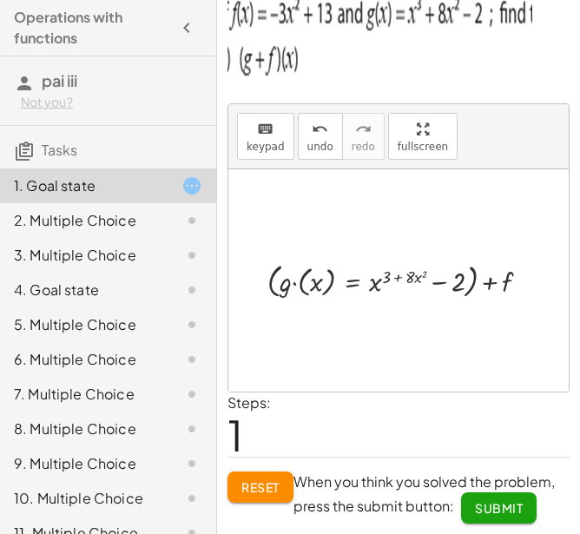
click at [292, 286] on div at bounding box center [405, 280] width 293 height 44
click at [301, 277] on div at bounding box center [405, 280] width 293 height 44
click at [301, 277] on div at bounding box center [404, 280] width 262 height 42
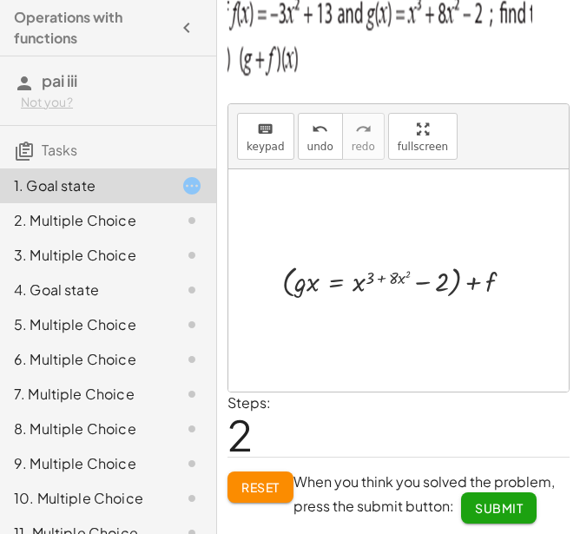
click at [293, 278] on div at bounding box center [404, 280] width 262 height 42
click at [292, 278] on div at bounding box center [404, 280] width 262 height 42
click at [291, 278] on div at bounding box center [404, 280] width 262 height 42
click at [305, 282] on div at bounding box center [404, 280] width 262 height 42
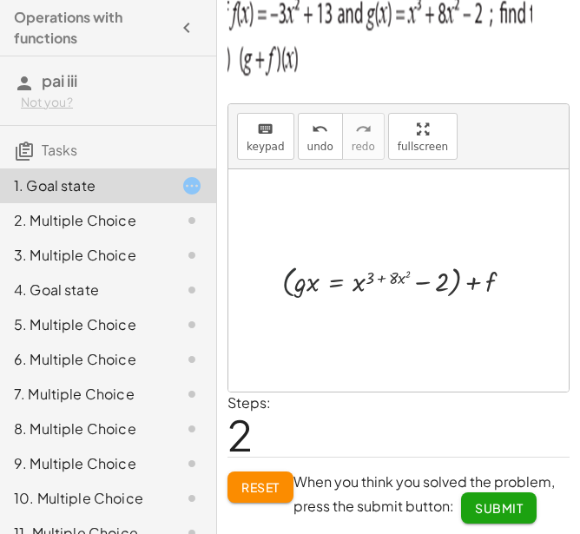
click at [310, 284] on div at bounding box center [404, 280] width 262 height 42
click at [317, 286] on div at bounding box center [404, 280] width 262 height 42
click at [372, 285] on div at bounding box center [404, 280] width 262 height 42
click at [360, 281] on div at bounding box center [404, 280] width 262 height 42
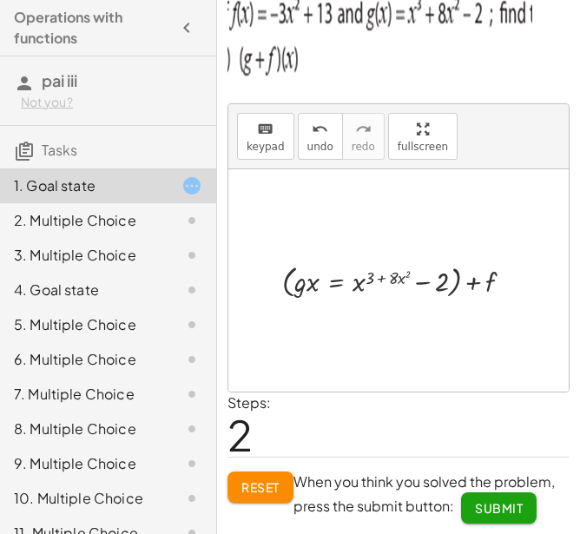
click at [468, 268] on div at bounding box center [404, 280] width 262 height 42
click at [465, 272] on div at bounding box center [404, 280] width 262 height 42
click at [461, 276] on div at bounding box center [404, 280] width 262 height 42
click at [280, 128] on button "keyboard keypad" at bounding box center [265, 136] width 57 height 47
click at [317, 281] on div at bounding box center [306, 282] width 25 height 30
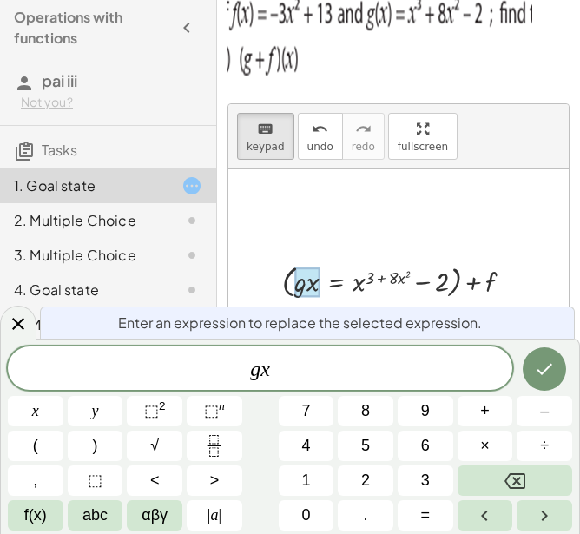
click at [291, 274] on div at bounding box center [404, 280] width 262 height 42
click at [415, 263] on div at bounding box center [404, 280] width 262 height 42
click at [483, 282] on div at bounding box center [404, 280] width 262 height 42
click at [474, 278] on div at bounding box center [404, 280] width 262 height 42
click at [486, 292] on div at bounding box center [404, 280] width 262 height 42
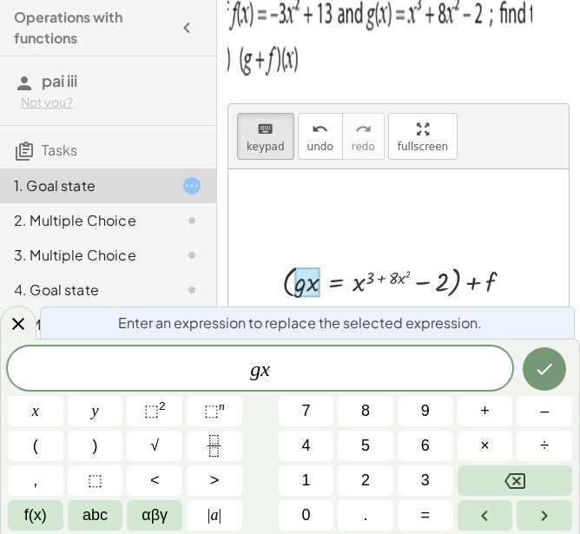
click at [296, 288] on div at bounding box center [306, 282] width 25 height 30
click at [285, 286] on div at bounding box center [404, 280] width 262 height 42
click at [361, 318] on span "Enter an expression to replace the selected expression." at bounding box center [300, 322] width 364 height 21
click at [470, 225] on div at bounding box center [398, 280] width 340 height 222
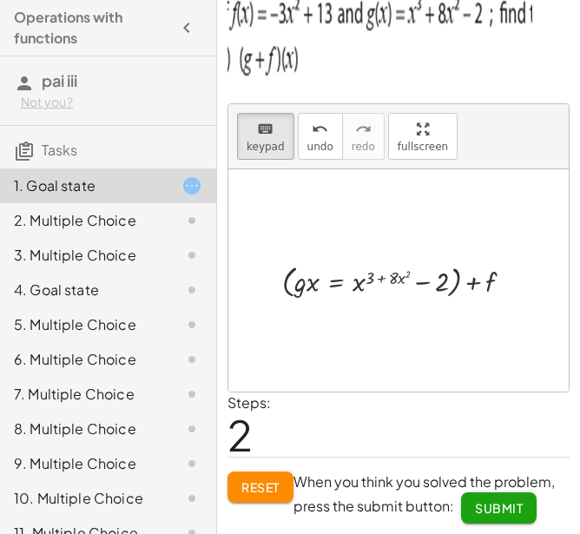
click at [289, 281] on div at bounding box center [404, 280] width 262 height 42
click at [305, 293] on div at bounding box center [306, 282] width 25 height 30
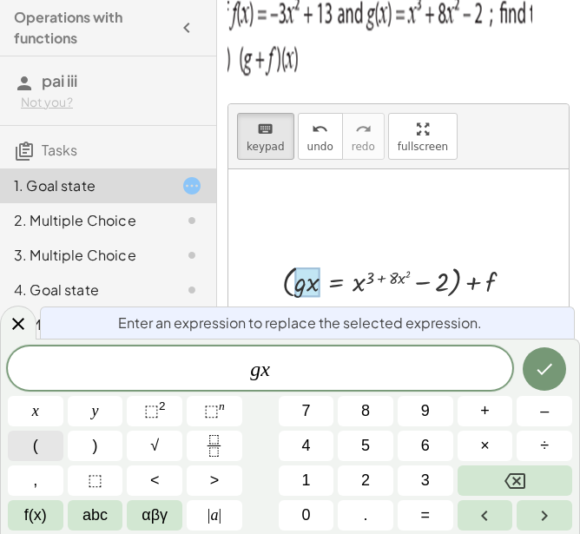
click at [45, 437] on button "(" at bounding box center [36, 445] width 56 height 30
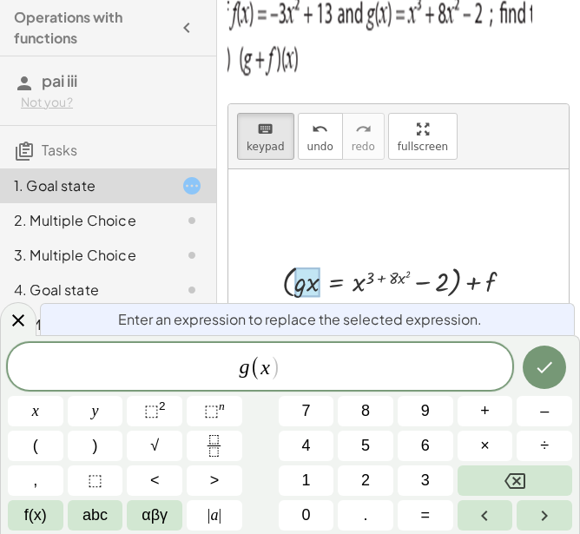
click at [283, 376] on span "g ( ​ x )" at bounding box center [260, 367] width 504 height 29
click at [93, 441] on span ")" at bounding box center [95, 445] width 5 height 23
click at [553, 355] on button "Done" at bounding box center [543, 366] width 43 height 43
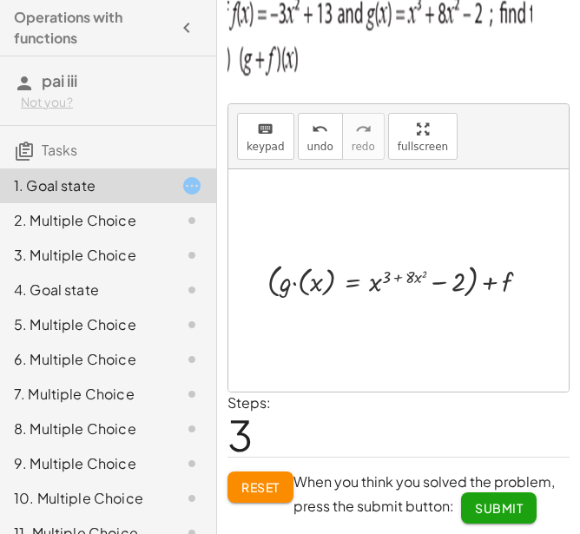
click at [505, 279] on div at bounding box center [405, 280] width 293 height 44
click at [497, 287] on div at bounding box center [405, 280] width 293 height 44
click at [263, 135] on icon "keyboard" at bounding box center [265, 129] width 16 height 21
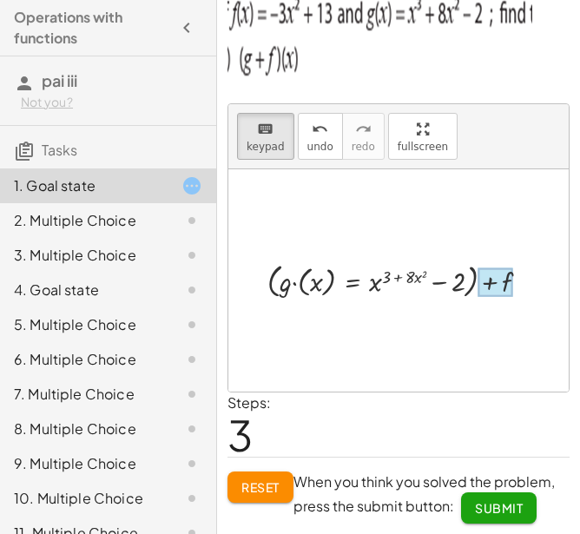
click at [505, 279] on div at bounding box center [495, 282] width 36 height 29
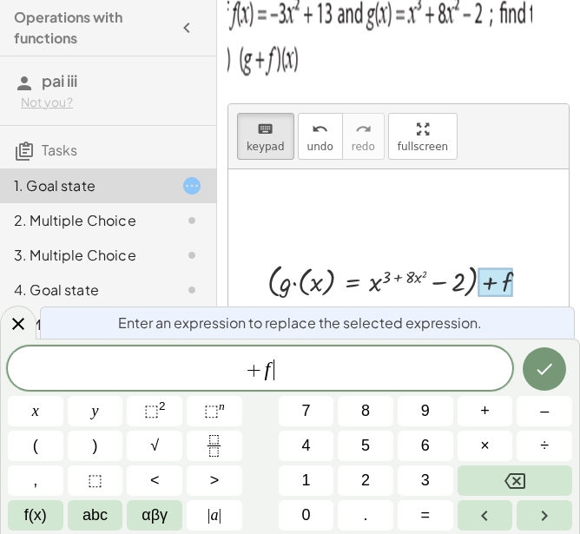
click at [360, 368] on span "+ f ​" at bounding box center [260, 370] width 504 height 24
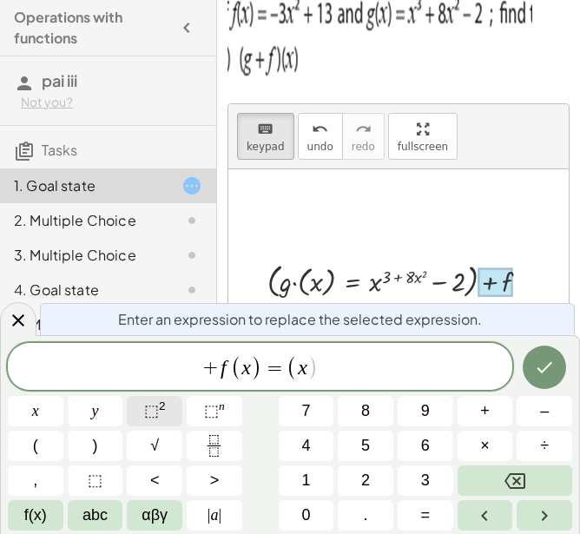
click at [152, 413] on span "⬚" at bounding box center [151, 410] width 15 height 17
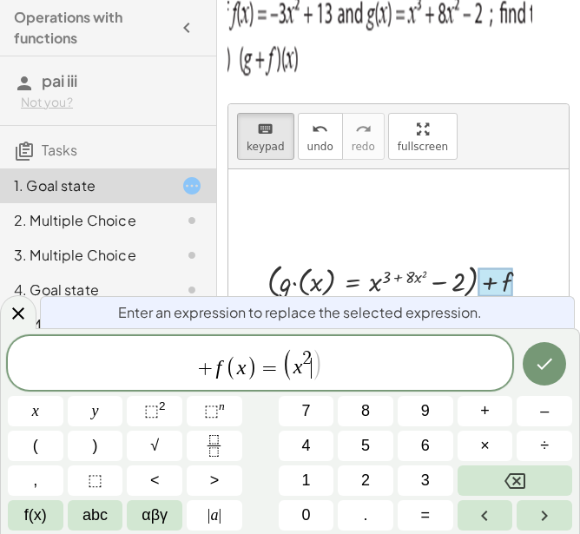
click at [308, 349] on span "2" at bounding box center [307, 358] width 10 height 19
click at [292, 360] on span "( ​ x 2 )" at bounding box center [302, 364] width 41 height 32
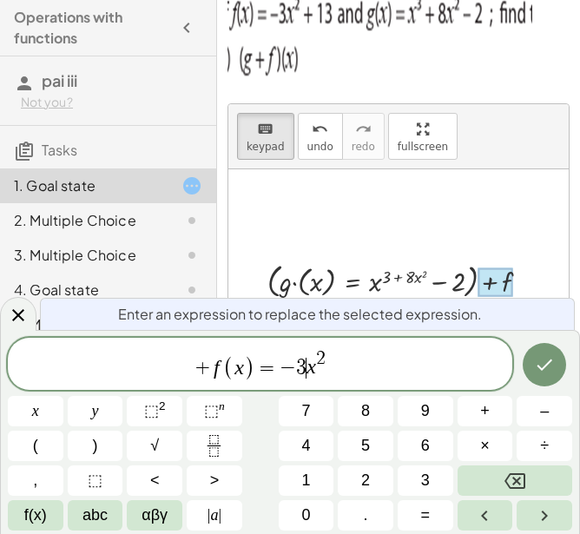
click at [341, 359] on span "+ f ( x ) = − 3 ​ x 2" at bounding box center [260, 365] width 504 height 34
click at [535, 367] on icon "Done" at bounding box center [544, 364] width 21 height 21
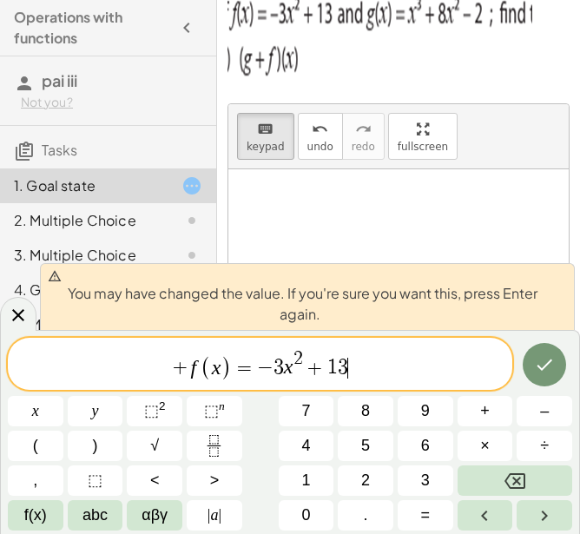
click at [431, 360] on span "+ f ( x ) = − 3 x 2 + 1 3 ​" at bounding box center [260, 365] width 504 height 34
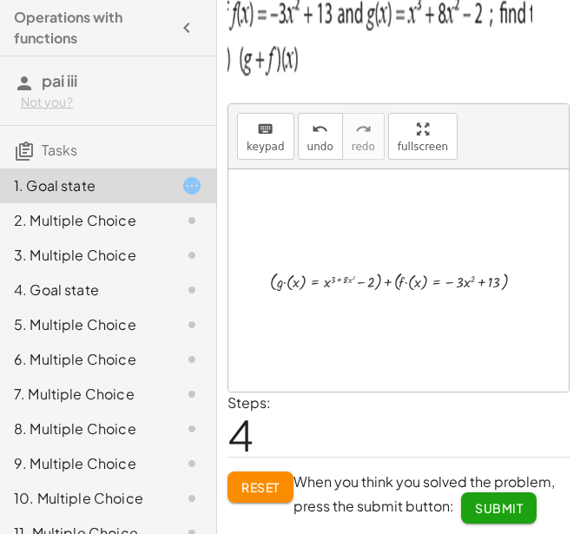
click at [369, 274] on div at bounding box center [404, 280] width 286 height 28
click at [370, 279] on div at bounding box center [404, 280] width 286 height 28
click at [336, 282] on div at bounding box center [404, 280] width 286 height 28
click at [288, 280] on div at bounding box center [404, 280] width 286 height 28
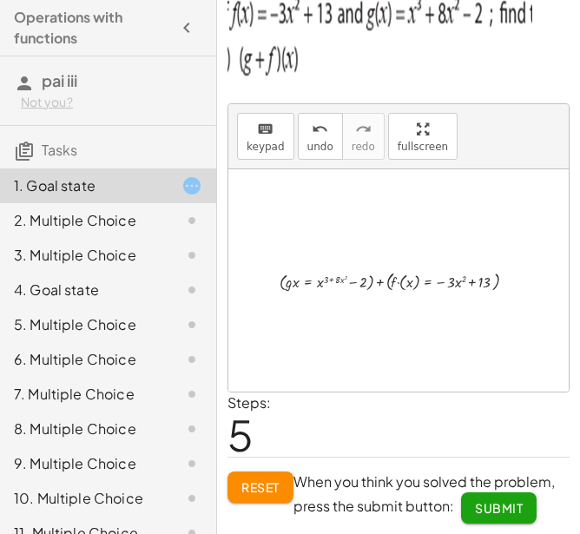
click at [291, 284] on div at bounding box center [405, 280] width 268 height 28
drag, startPoint x: 330, startPoint y: 284, endPoint x: 361, endPoint y: 283, distance: 31.3
click at [335, 284] on div at bounding box center [405, 280] width 268 height 28
click at [371, 281] on div at bounding box center [405, 280] width 268 height 28
click at [382, 275] on div at bounding box center [405, 280] width 268 height 28
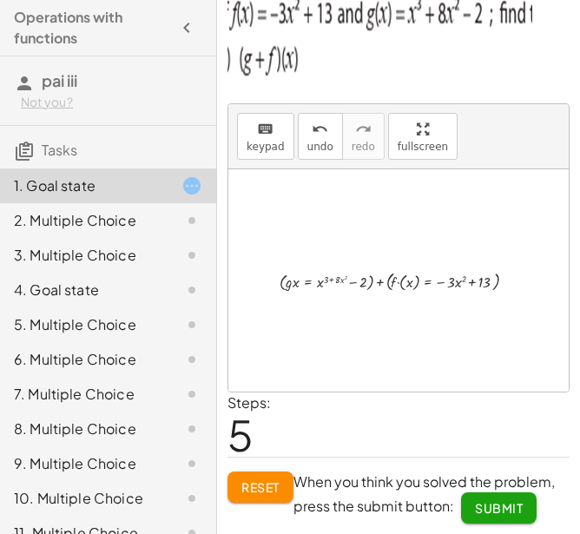
click at [389, 283] on div at bounding box center [405, 280] width 268 height 28
click at [402, 286] on div at bounding box center [405, 280] width 268 height 28
click at [484, 279] on div at bounding box center [404, 279] width 265 height 27
click at [379, 284] on div at bounding box center [404, 279] width 265 height 27
click at [375, 281] on div at bounding box center [404, 279] width 265 height 27
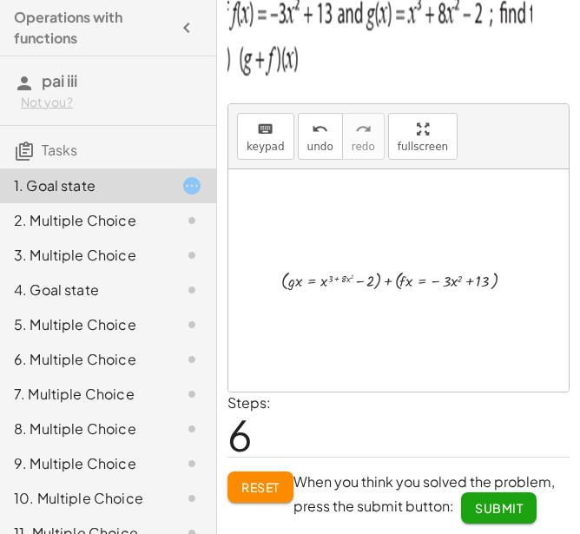
click at [383, 279] on div at bounding box center [404, 279] width 265 height 27
click at [377, 272] on div at bounding box center [404, 279] width 265 height 27
click at [253, 141] on span "keypad" at bounding box center [265, 147] width 38 height 12
click at [268, 154] on button "keyboard keypad" at bounding box center [265, 136] width 57 height 47
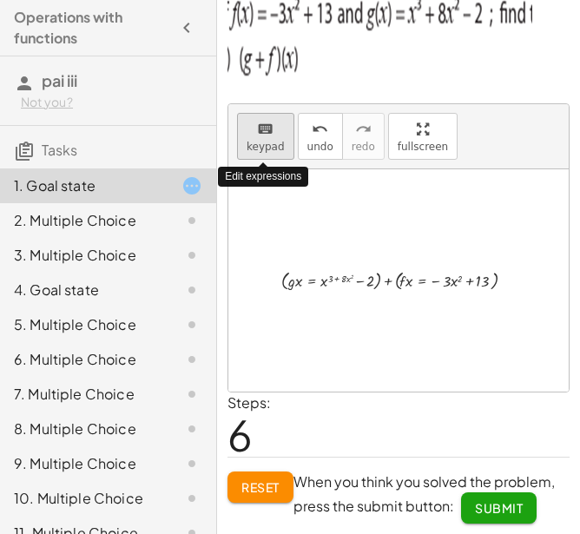
click at [268, 154] on button "keyboard keypad" at bounding box center [265, 136] width 57 height 47
click at [364, 281] on div at bounding box center [363, 282] width 21 height 16
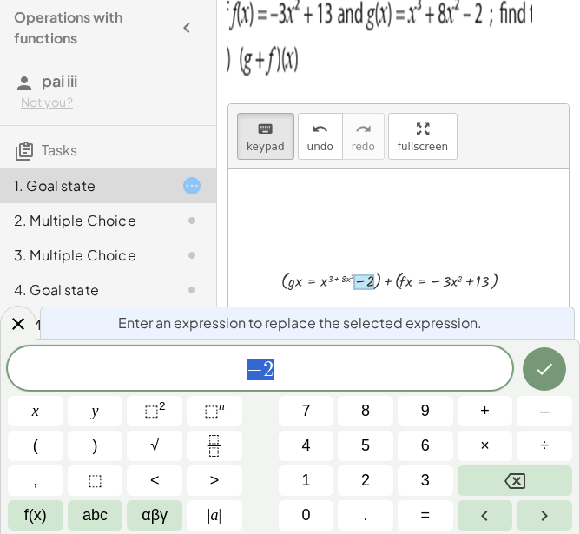
click at [337, 277] on div at bounding box center [404, 279] width 265 height 27
click at [319, 279] on div at bounding box center [404, 279] width 265 height 27
click at [366, 283] on div at bounding box center [363, 282] width 21 height 16
click at [362, 277] on div at bounding box center [363, 282] width 21 height 16
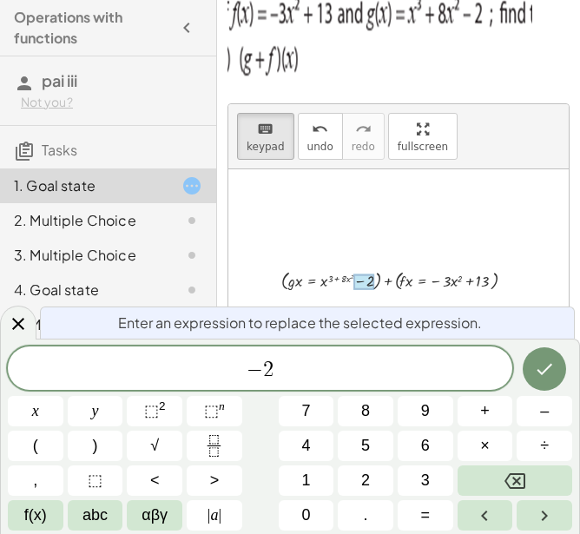
click at [365, 291] on div at bounding box center [404, 279] width 265 height 27
click at [370, 275] on div at bounding box center [363, 282] width 21 height 16
click at [486, 263] on div "+ g + f + ( · g · ( x ) = + x ( + 3 + · 8 · x 2 ) − 2 ) + f + ( · g · x = + x (…" at bounding box center [398, 280] width 286 height 36
click at [498, 278] on div at bounding box center [404, 279] width 265 height 27
click at [541, 360] on icon "Done" at bounding box center [544, 368] width 21 height 21
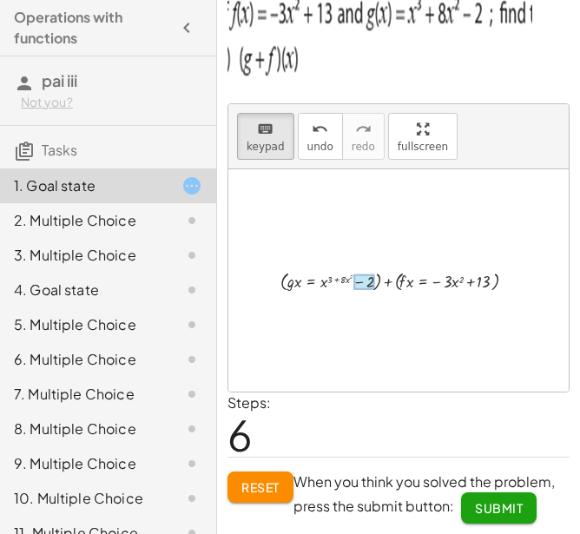
click at [374, 278] on div at bounding box center [363, 282] width 21 height 16
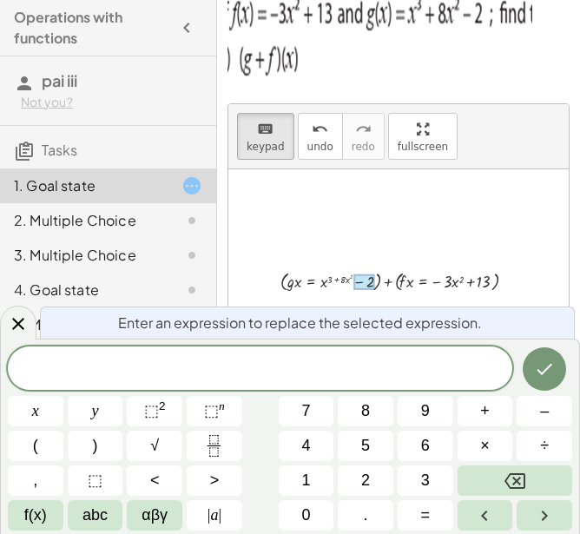
click at [538, 244] on div at bounding box center [398, 280] width 340 height 222
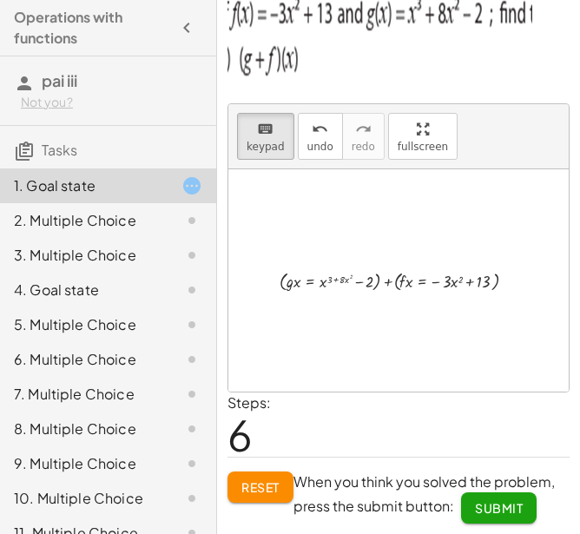
click at [285, 279] on div at bounding box center [404, 280] width 267 height 28
click at [398, 283] on div at bounding box center [404, 280] width 267 height 28
click at [390, 282] on div "+ ( · g · x = + x ( + 3 + · 8 · x 2 ) − 2 ) + ( · f · x = − · 3 · x 2 + 13 )" at bounding box center [390, 282] width 0 height 0
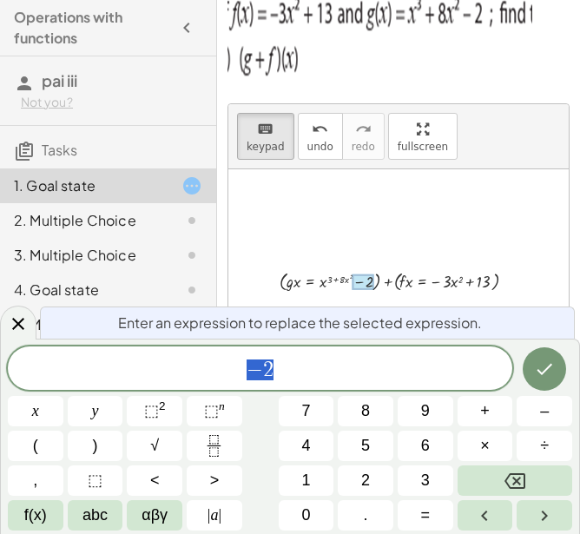
click at [371, 210] on div at bounding box center [398, 280] width 340 height 222
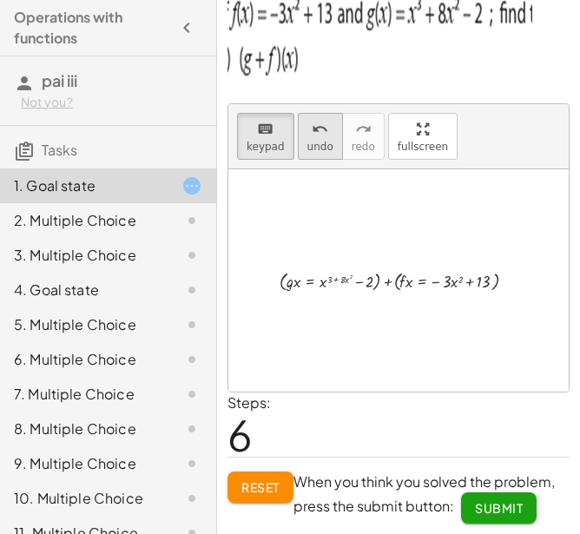
click at [312, 130] on icon "undo" at bounding box center [320, 129] width 16 height 21
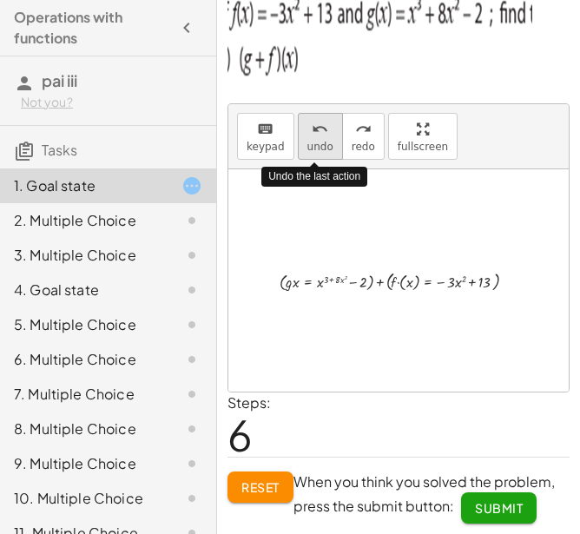
click at [312, 130] on icon "undo" at bounding box center [320, 129] width 16 height 21
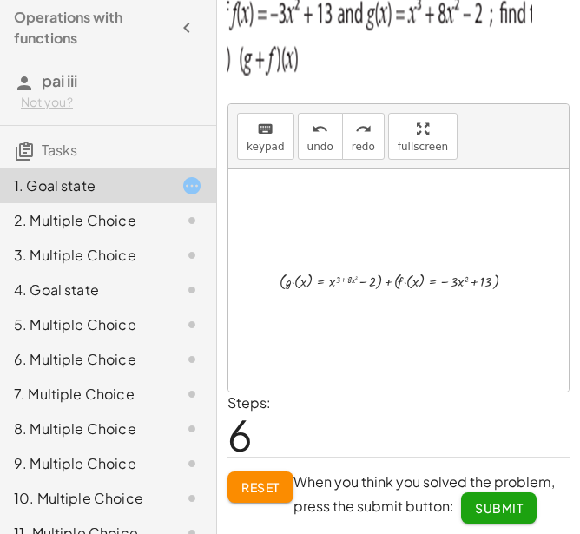
click at [407, 302] on div at bounding box center [398, 280] width 340 height 222
click at [384, 282] on div at bounding box center [405, 280] width 268 height 26
click at [273, 135] on div "keyboard" at bounding box center [265, 128] width 38 height 21
click at [497, 280] on div at bounding box center [405, 280] width 268 height 26
click at [404, 282] on div at bounding box center [405, 280] width 268 height 26
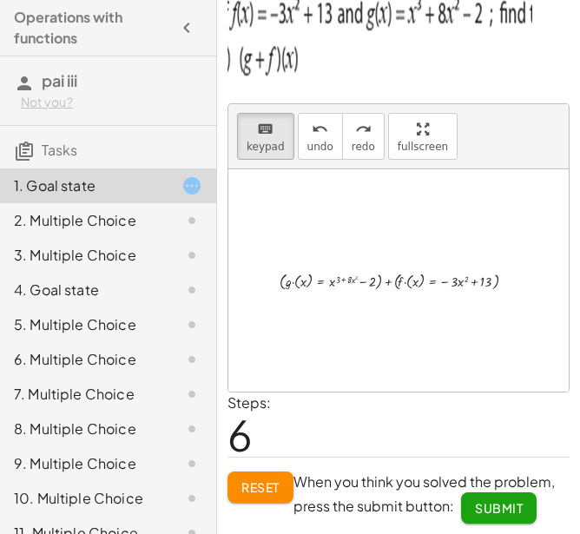
click at [449, 281] on div at bounding box center [405, 280] width 268 height 26
click at [426, 284] on div at bounding box center [447, 282] width 94 height 16
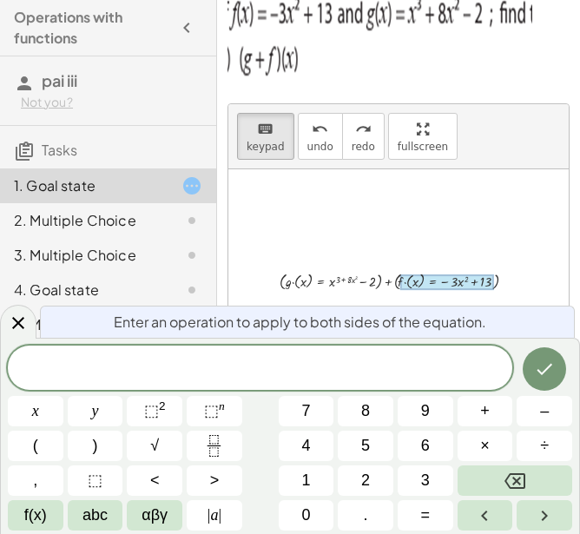
click at [433, 292] on div at bounding box center [405, 280] width 268 height 26
click at [558, 364] on button "Done" at bounding box center [543, 368] width 43 height 43
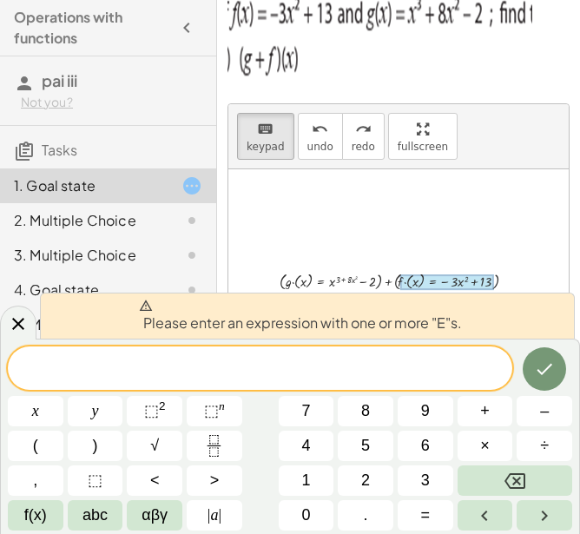
click at [468, 376] on span "​" at bounding box center [260, 370] width 504 height 24
click at [517, 232] on div at bounding box center [398, 280] width 340 height 222
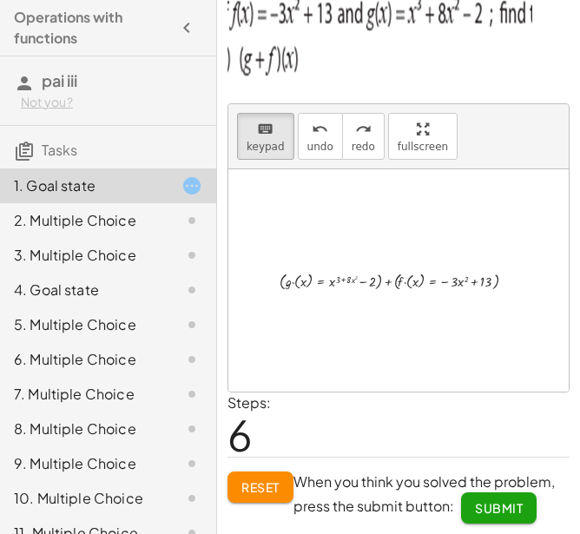
click at [498, 231] on div at bounding box center [398, 280] width 340 height 222
click at [482, 283] on div at bounding box center [479, 282] width 23 height 14
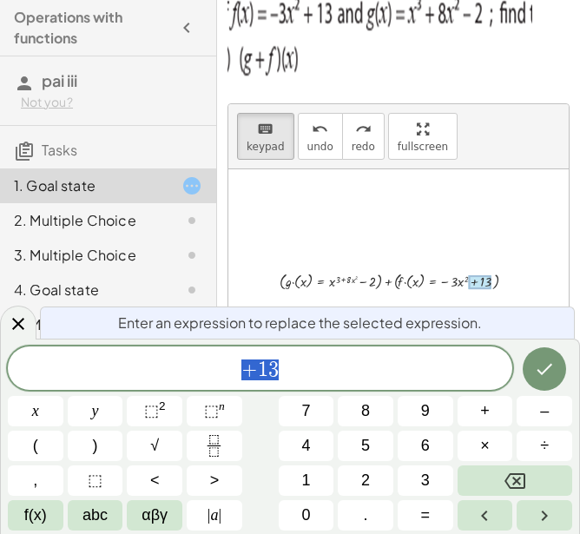
click at [541, 254] on div at bounding box center [398, 280] width 340 height 222
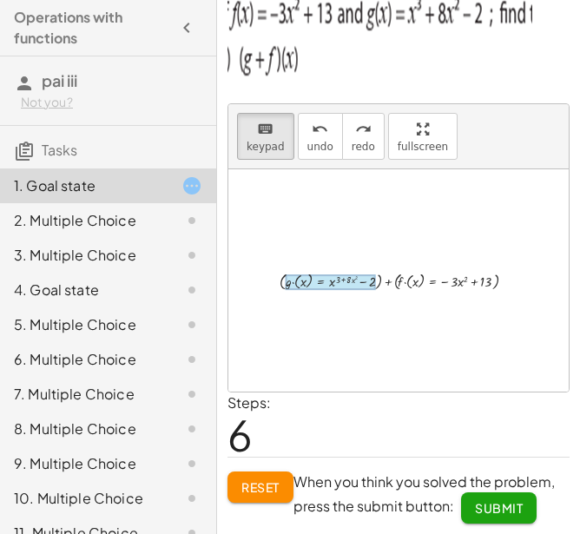
click at [325, 282] on div at bounding box center [331, 282] width 90 height 16
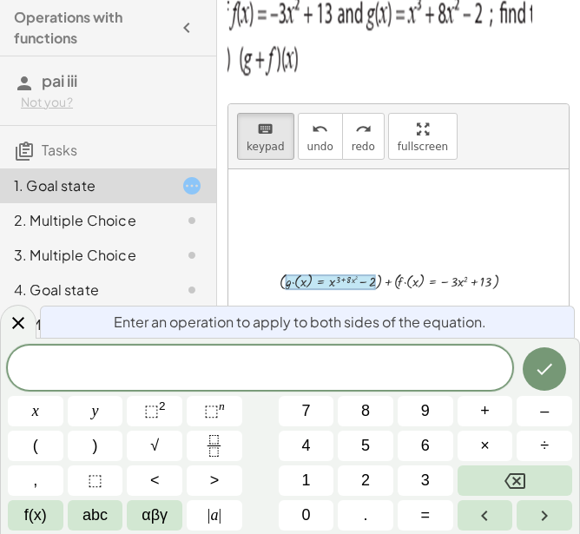
click at [328, 278] on div at bounding box center [331, 282] width 90 height 16
click at [313, 222] on div at bounding box center [398, 280] width 340 height 222
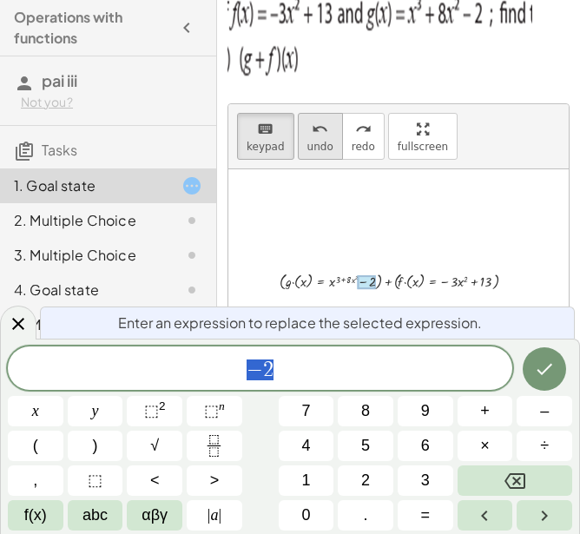
click at [312, 125] on icon "undo" at bounding box center [320, 129] width 16 height 21
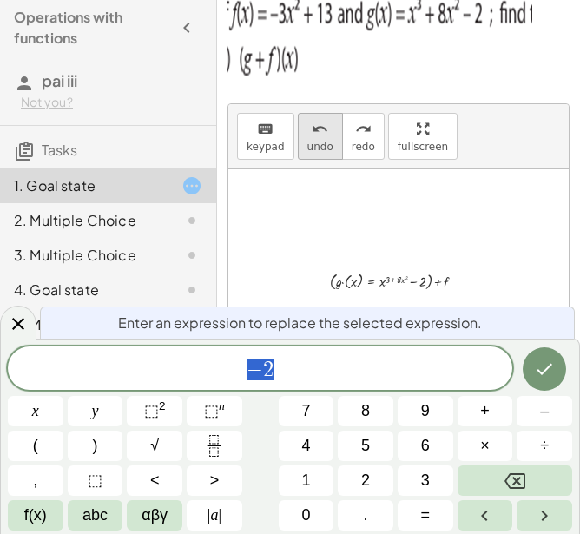
click at [312, 125] on icon "undo" at bounding box center [320, 129] width 16 height 21
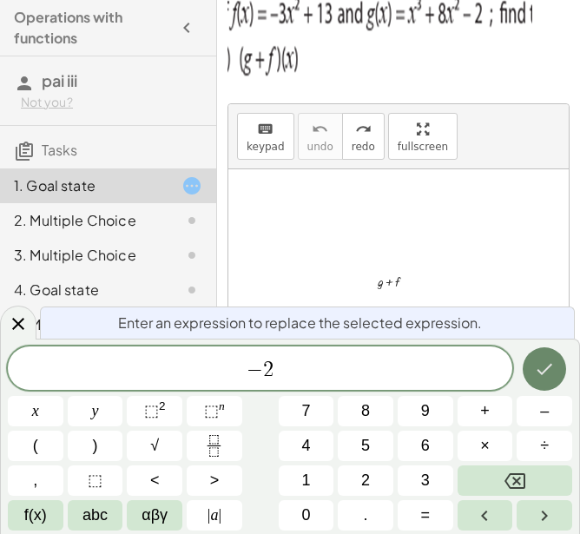
click at [539, 362] on icon "Done" at bounding box center [544, 368] width 21 height 21
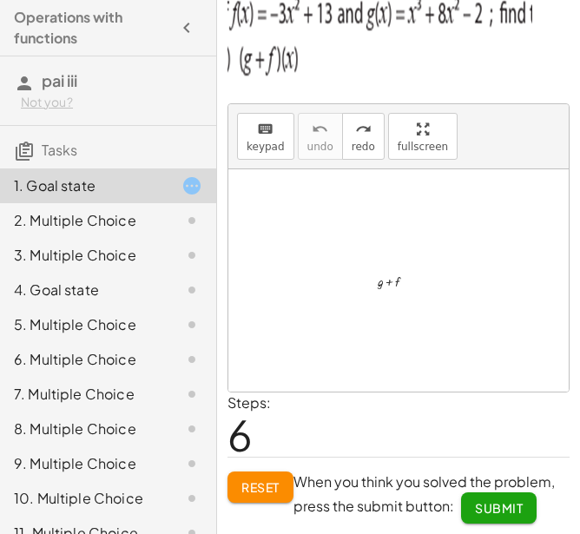
click at [416, 284] on div at bounding box center [404, 280] width 267 height 23
click at [399, 279] on div at bounding box center [404, 280] width 267 height 23
click at [388, 280] on div at bounding box center [404, 280] width 267 height 23
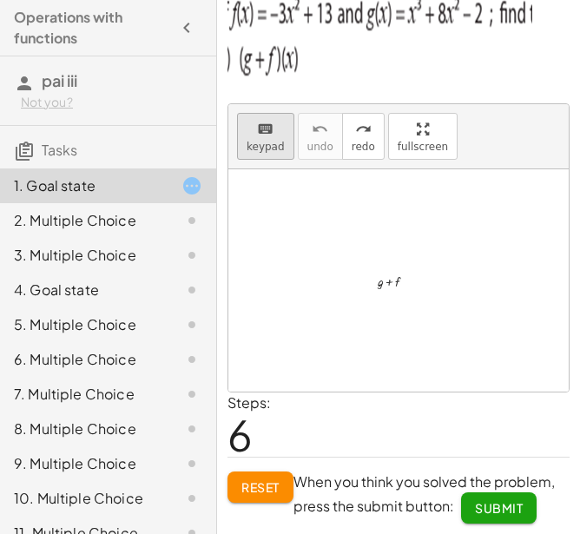
click at [245, 144] on button "keyboard keypad" at bounding box center [265, 136] width 57 height 47
click at [391, 283] on div at bounding box center [392, 282] width 17 height 14
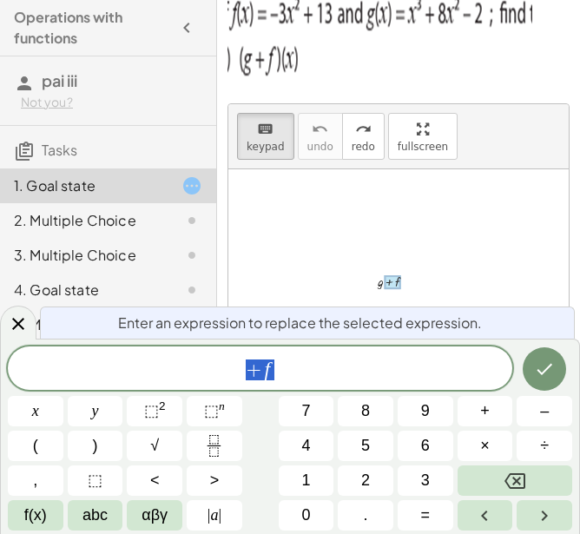
click at [381, 283] on div at bounding box center [404, 280] width 267 height 23
click at [376, 283] on div at bounding box center [404, 280] width 267 height 23
click at [414, 280] on div at bounding box center [404, 280] width 267 height 23
click at [364, 279] on div at bounding box center [404, 280] width 267 height 23
click at [309, 358] on span "+ f" at bounding box center [260, 370] width 504 height 24
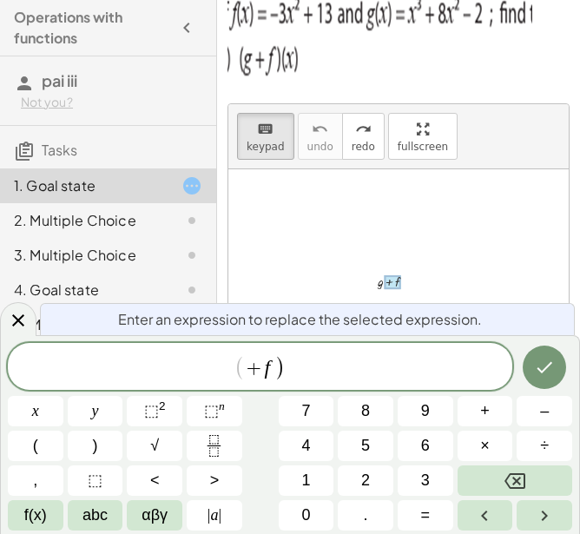
click at [297, 291] on div at bounding box center [404, 280] width 267 height 23
click at [246, 361] on span "( + f )" at bounding box center [259, 367] width 50 height 25
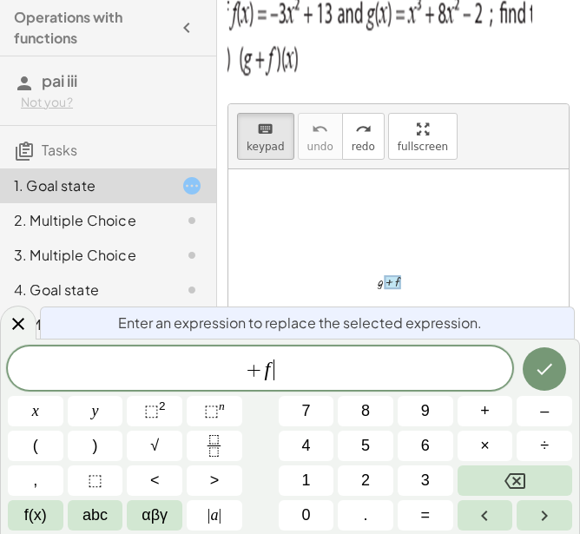
click at [341, 360] on span "+ f ​" at bounding box center [260, 370] width 504 height 24
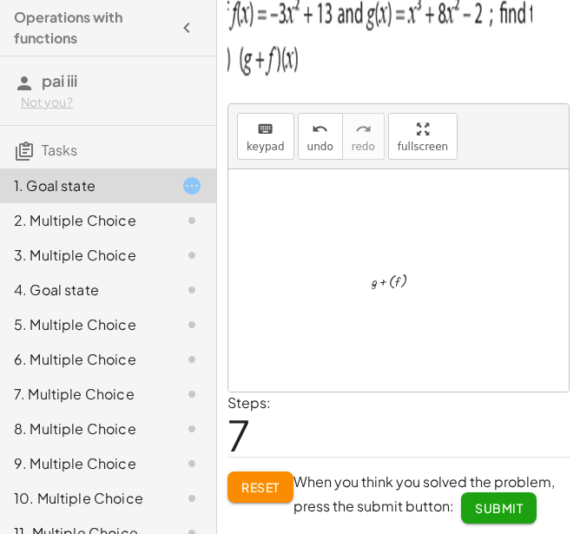
click at [395, 279] on div at bounding box center [404, 280] width 267 height 24
click at [399, 279] on div at bounding box center [404, 280] width 267 height 23
click at [330, 150] on button "undo undo" at bounding box center [320, 136] width 45 height 47
click at [267, 477] on button "Reset" at bounding box center [260, 486] width 66 height 31
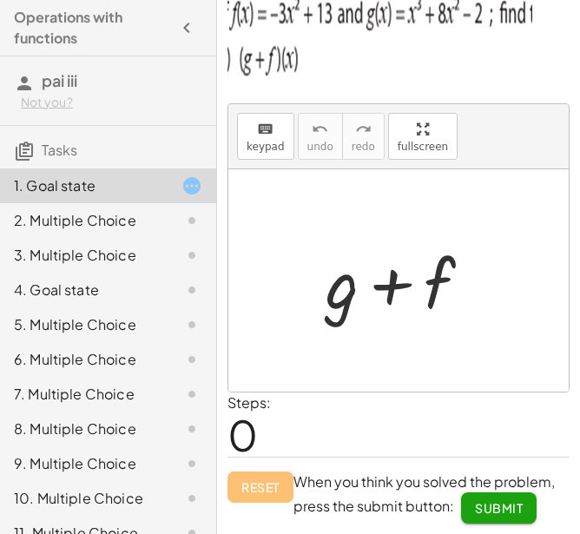
click at [326, 300] on div at bounding box center [405, 280] width 177 height 89
click at [361, 286] on div at bounding box center [405, 280] width 177 height 89
click at [86, 212] on div "2. Multiple Choice" at bounding box center [84, 220] width 140 height 21
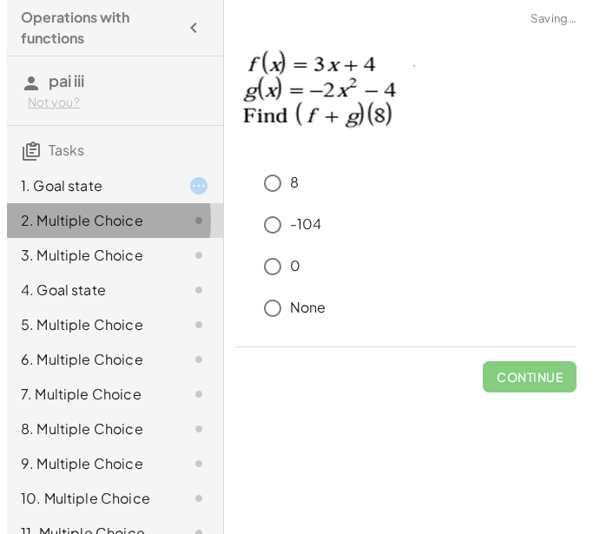
scroll to position [0, 0]
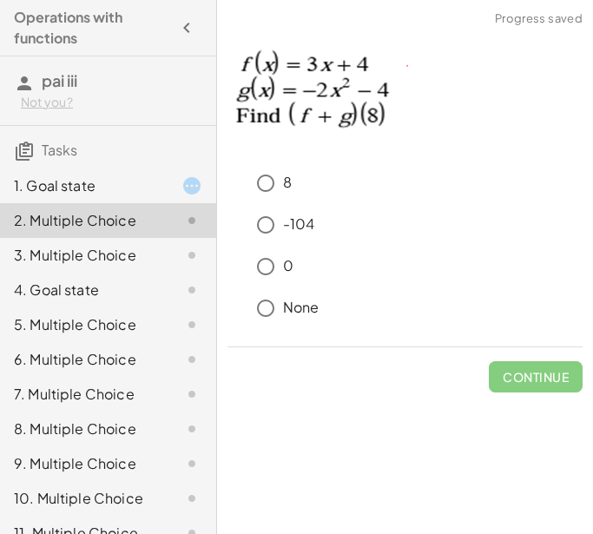
click at [105, 253] on div "3. Multiple Choice" at bounding box center [84, 255] width 140 height 21
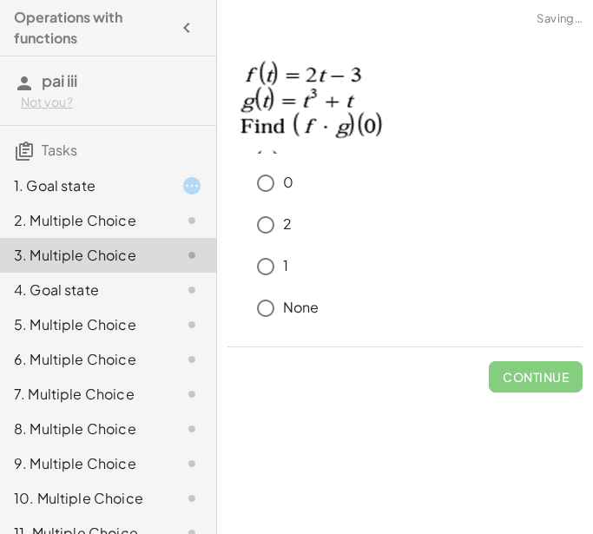
click at [107, 287] on div "4. Goal state" at bounding box center [84, 289] width 140 height 21
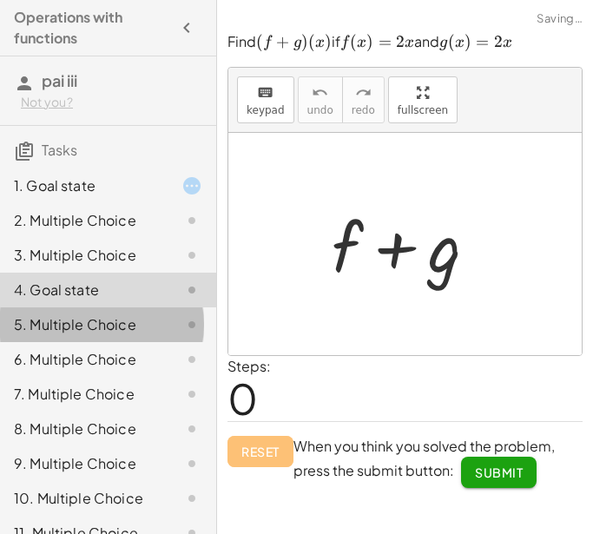
click at [99, 321] on div "5. Multiple Choice" at bounding box center [84, 324] width 140 height 21
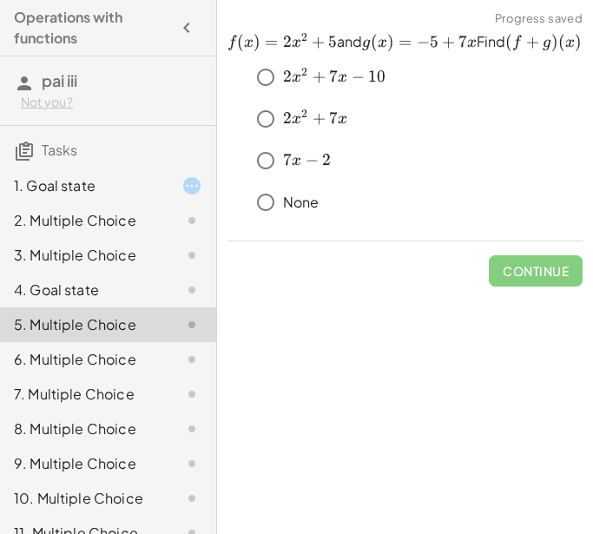
click at [106, 217] on div "2. Multiple Choice" at bounding box center [84, 220] width 140 height 21
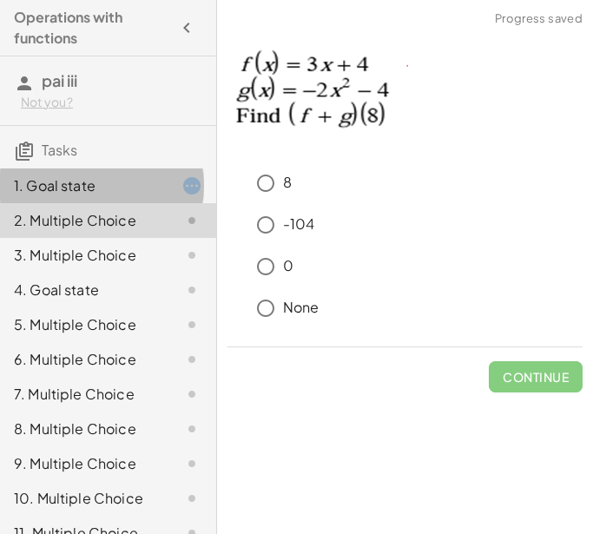
click at [101, 187] on div "1. Goal state" at bounding box center [84, 185] width 140 height 21
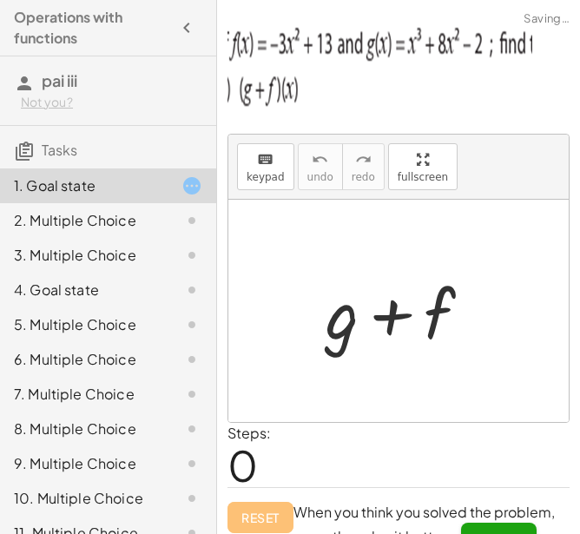
click at [104, 252] on div "3. Multiple Choice" at bounding box center [84, 255] width 140 height 21
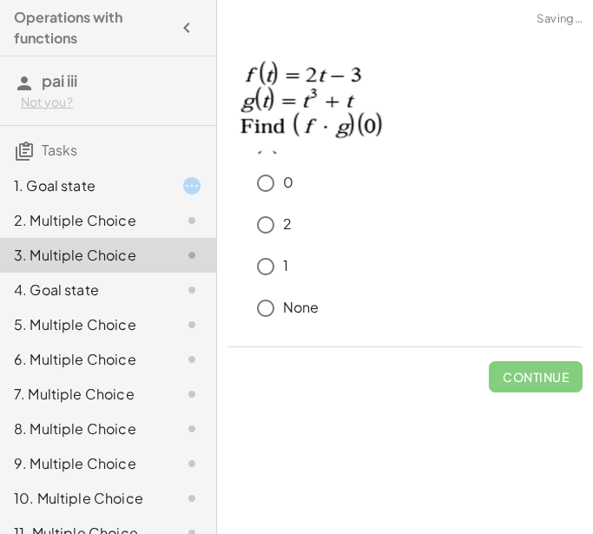
click at [108, 298] on div "4. Goal state" at bounding box center [84, 289] width 140 height 21
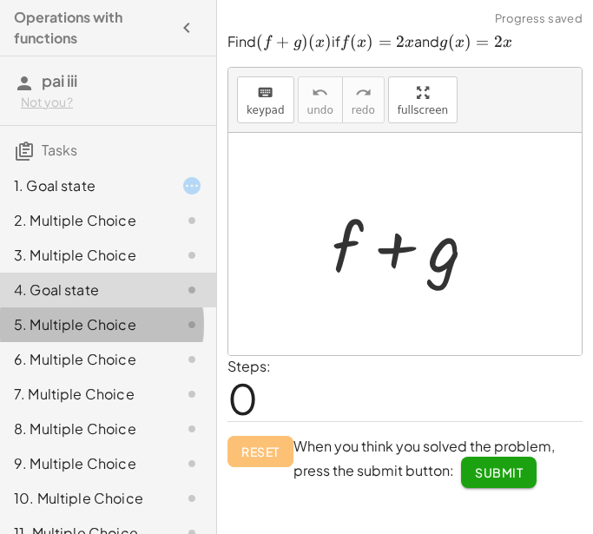
click at [113, 318] on div "5. Multiple Choice" at bounding box center [84, 324] width 140 height 21
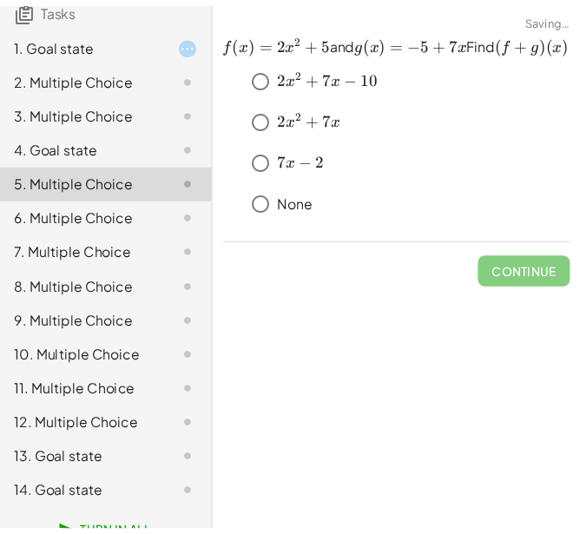
scroll to position [173, 0]
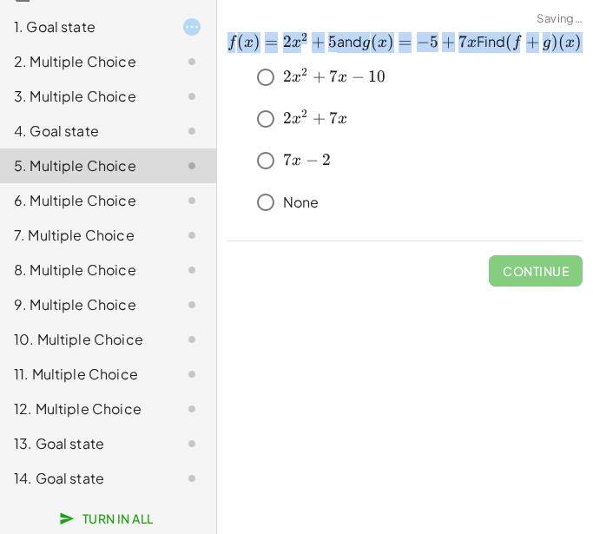
drag, startPoint x: 271, startPoint y: 62, endPoint x: 228, endPoint y: 38, distance: 49.0
click at [228, 38] on p "﻿ f ( x ) = 2 x 2 + 5 f(x)=2x^2+5 f ( x ) = 2 x 2 + 5 ﻿ and ﻿ g ( x ) = − 5 + 7…" at bounding box center [404, 42] width 355 height 21
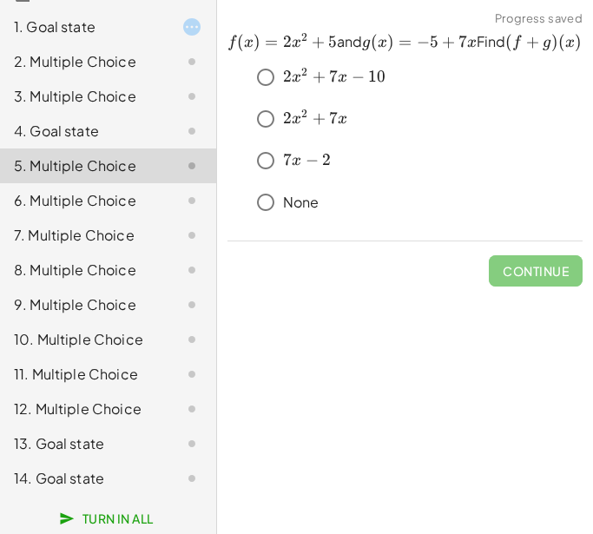
click at [154, 225] on div at bounding box center [178, 235] width 49 height 21
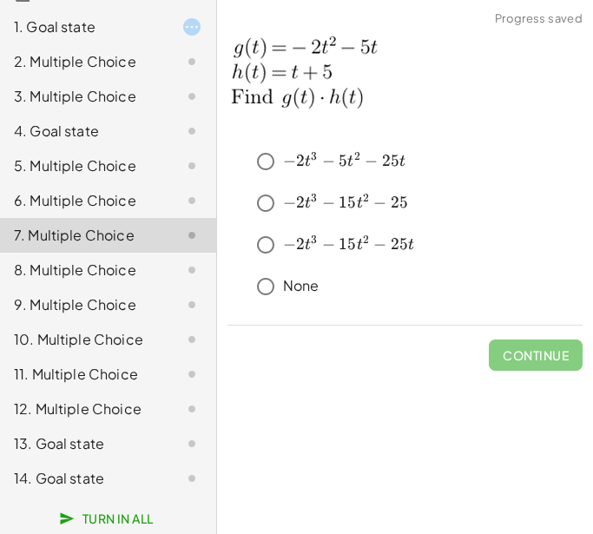
click at [122, 463] on div "14. Goal state" at bounding box center [108, 478] width 216 height 35
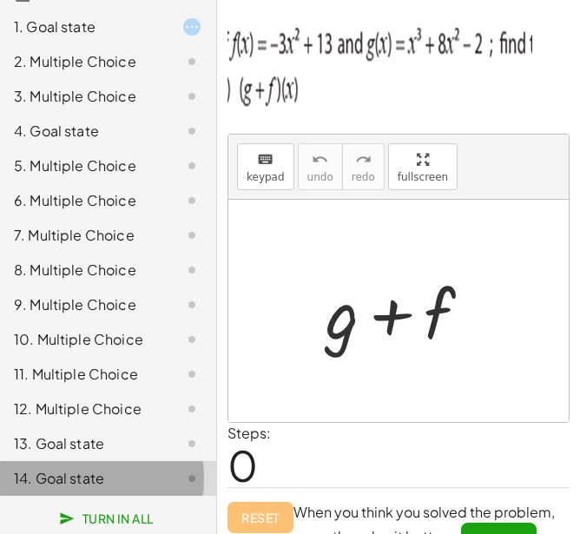
click at [69, 470] on div "14. Goal state" at bounding box center [84, 478] width 140 height 21
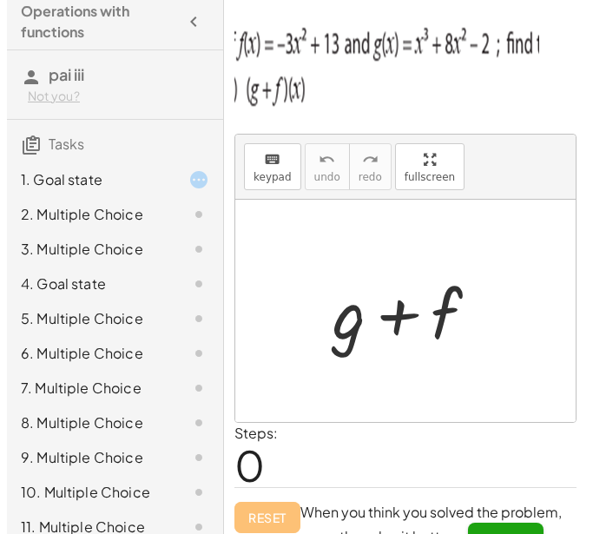
scroll to position [0, 0]
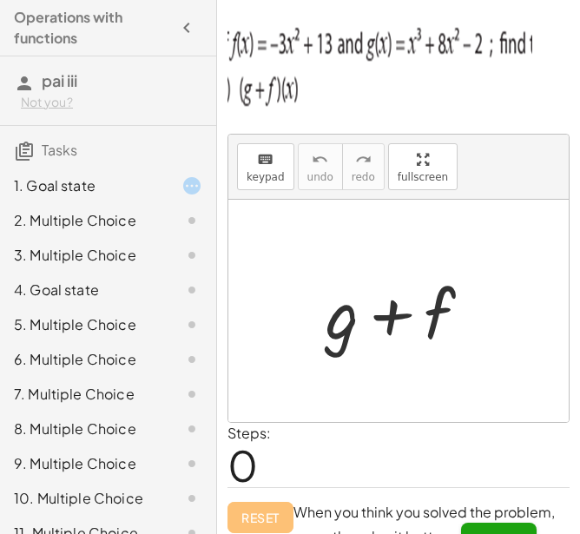
click at [43, 187] on div "1. Goal state" at bounding box center [84, 185] width 140 height 21
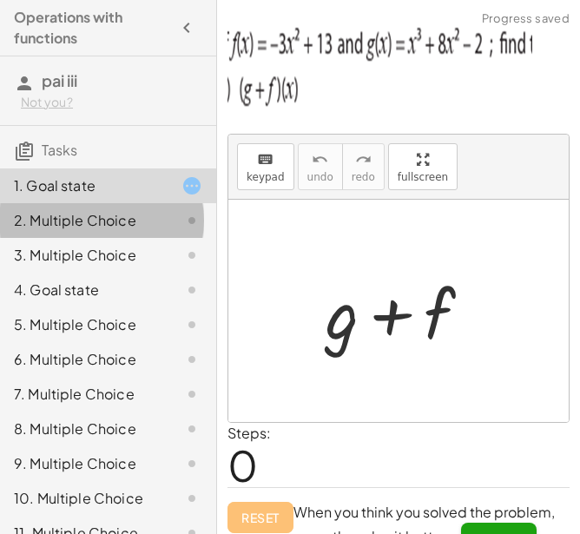
click at [132, 214] on div "2. Multiple Choice" at bounding box center [84, 220] width 140 height 21
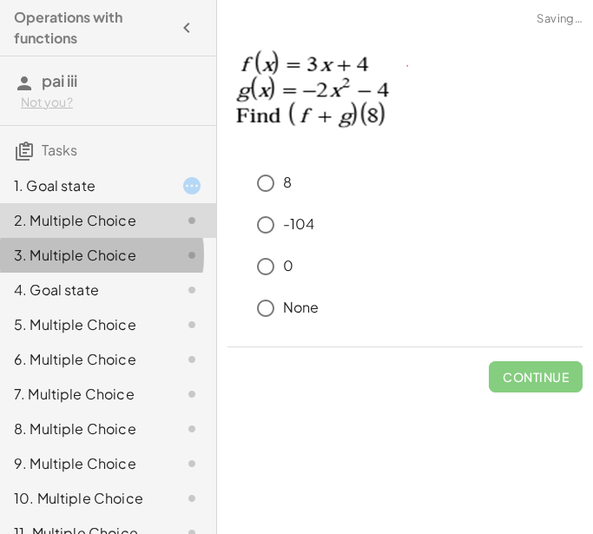
click at [129, 262] on div "3. Multiple Choice" at bounding box center [84, 255] width 140 height 21
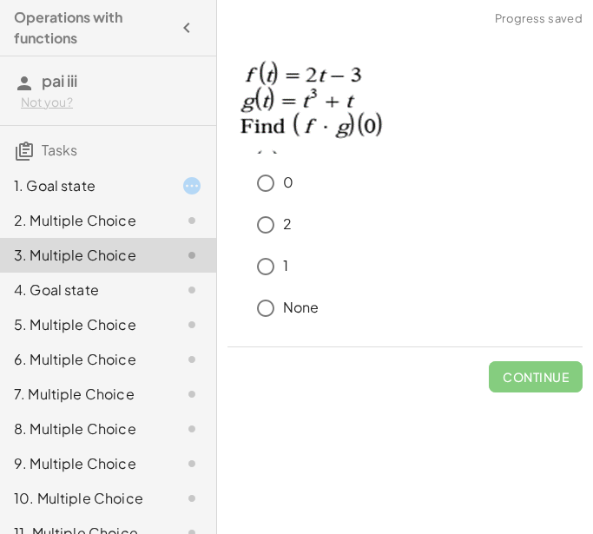
click at [133, 286] on div "4. Goal state" at bounding box center [84, 289] width 140 height 21
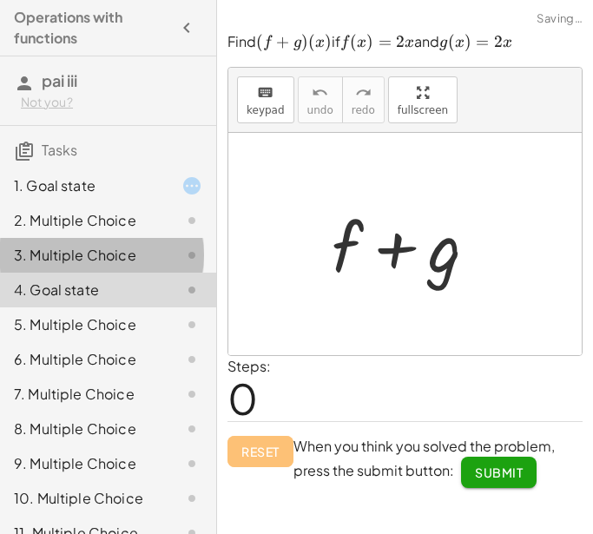
click at [128, 255] on div "3. Multiple Choice" at bounding box center [84, 255] width 140 height 21
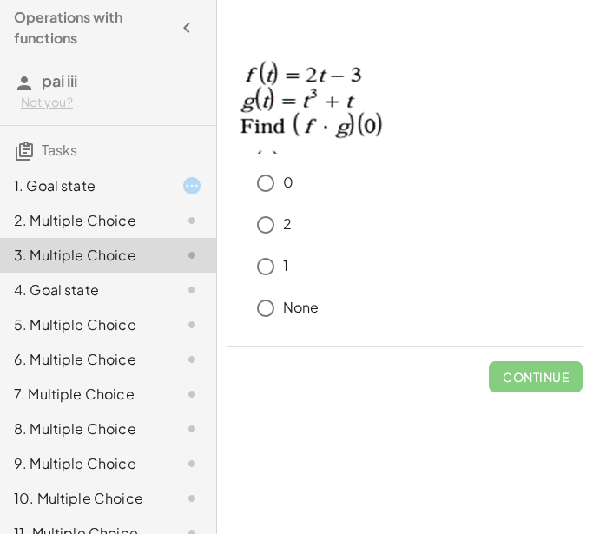
click at [125, 238] on div "1. Goal state" at bounding box center [108, 255] width 216 height 35
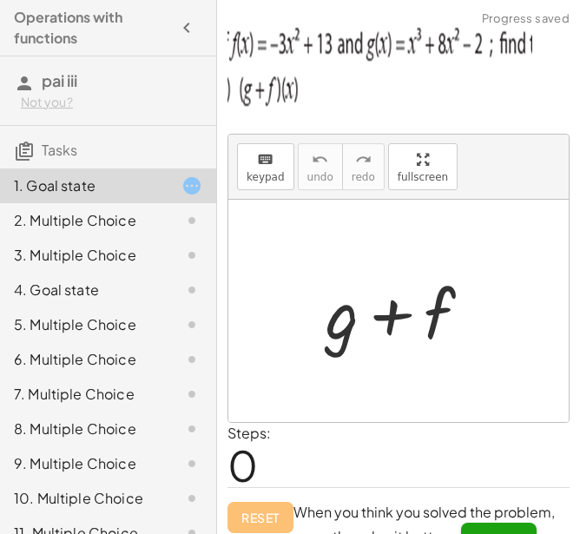
click at [354, 319] on div at bounding box center [405, 310] width 177 height 89
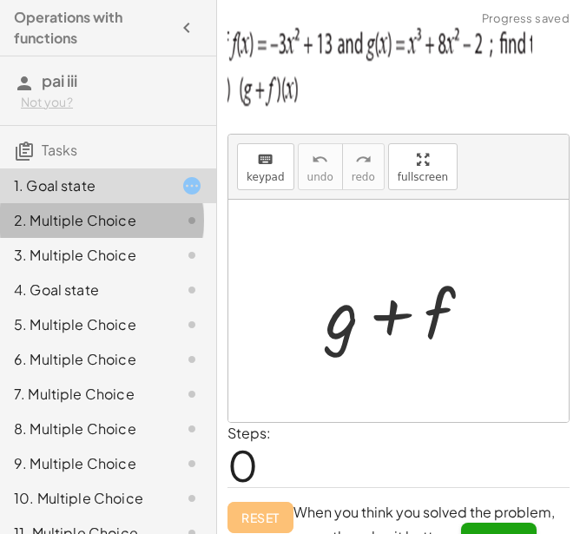
click at [140, 225] on div "2. Multiple Choice" at bounding box center [84, 220] width 140 height 21
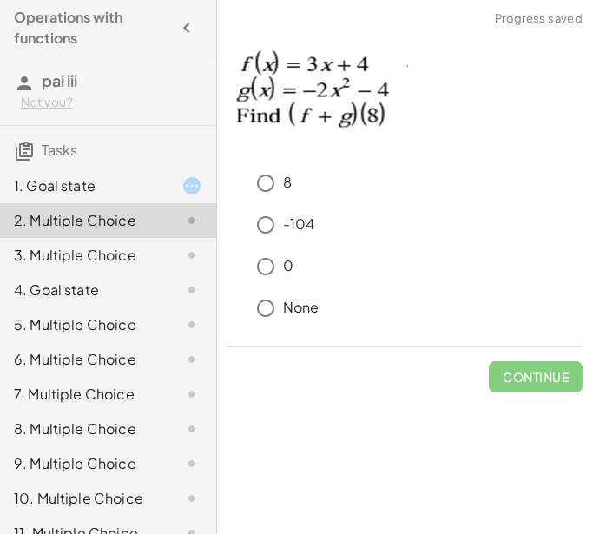
click at [102, 245] on div "3. Multiple Choice" at bounding box center [84, 255] width 140 height 21
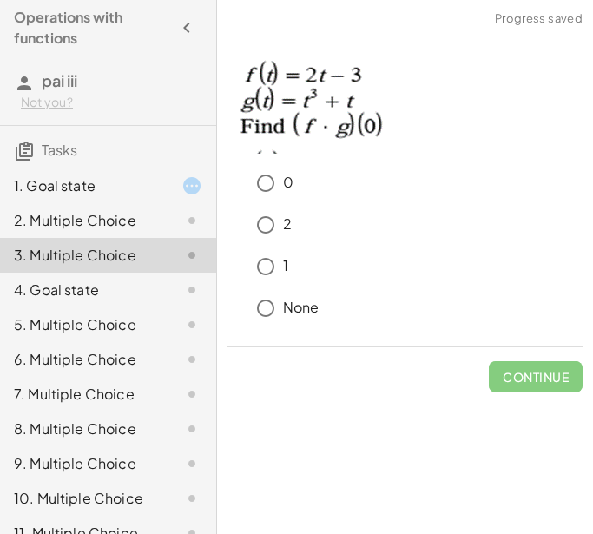
click at [112, 166] on div "1. Goal state 2. Multiple Choice 3. Multiple Choice 4. Goal state 5. Multiple C…" at bounding box center [108, 411] width 216 height 500
click at [114, 185] on div "1. Goal state" at bounding box center [84, 185] width 140 height 21
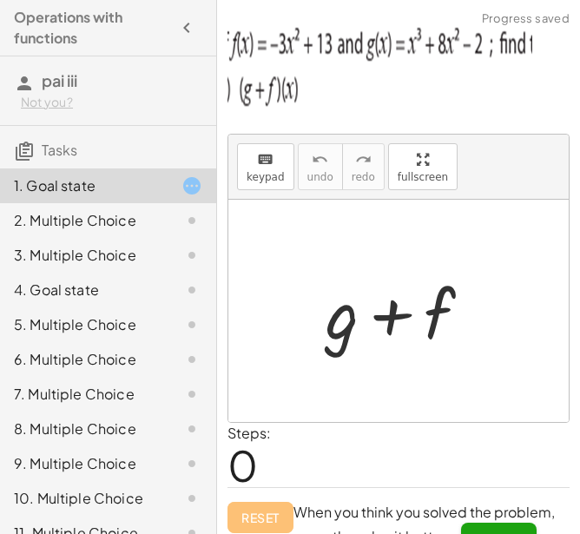
click at [386, 339] on div at bounding box center [405, 310] width 177 height 89
click at [385, 326] on div at bounding box center [405, 310] width 177 height 89
click at [388, 309] on div at bounding box center [405, 310] width 177 height 89
click at [267, 173] on span "keypad" at bounding box center [265, 177] width 38 height 12
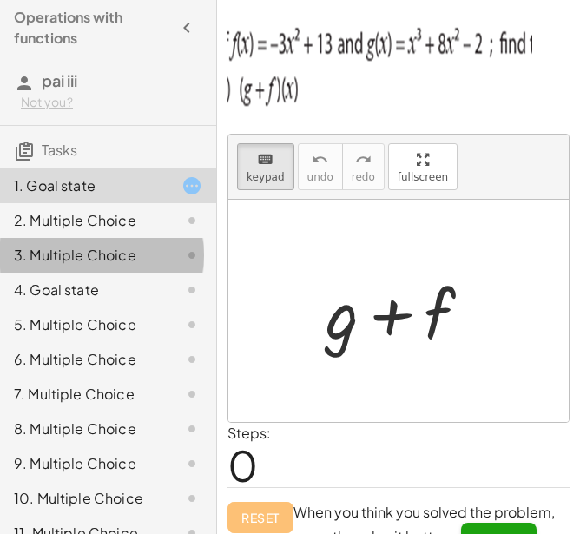
click at [139, 307] on div "3. Multiple Choice" at bounding box center [108, 324] width 216 height 35
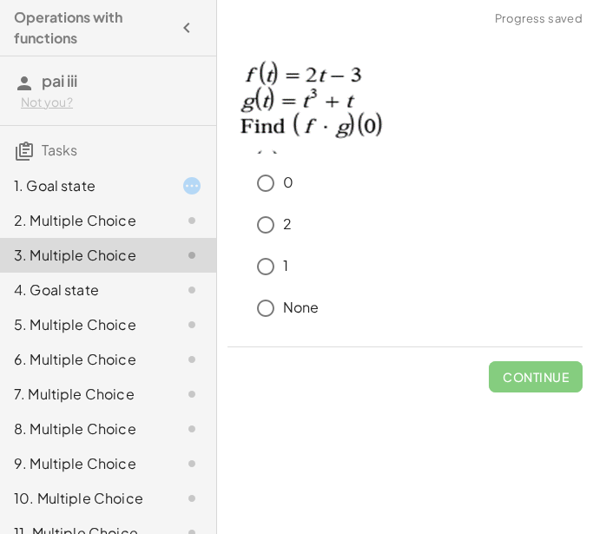
click at [121, 342] on div "4. Goal state" at bounding box center [108, 359] width 216 height 35
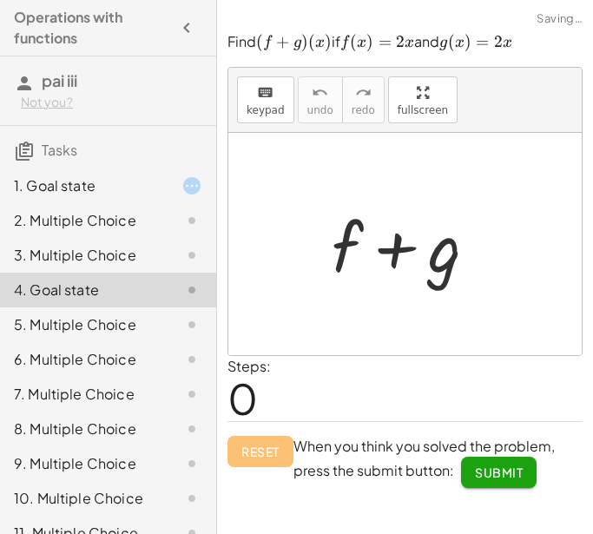
click at [135, 325] on div "5. Multiple Choice" at bounding box center [84, 324] width 140 height 21
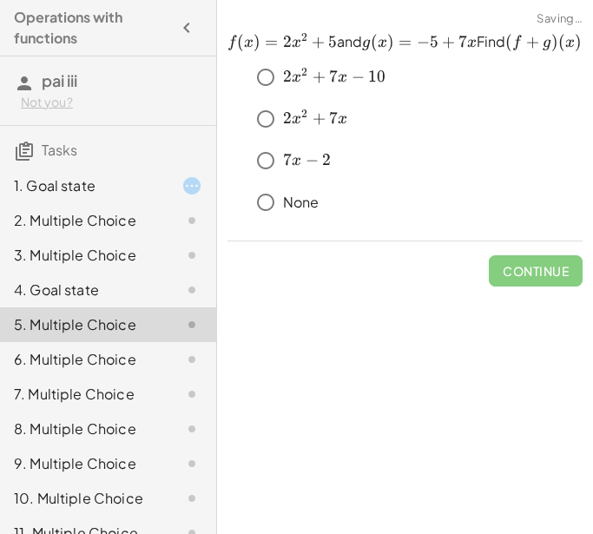
click at [160, 353] on div at bounding box center [178, 359] width 49 height 21
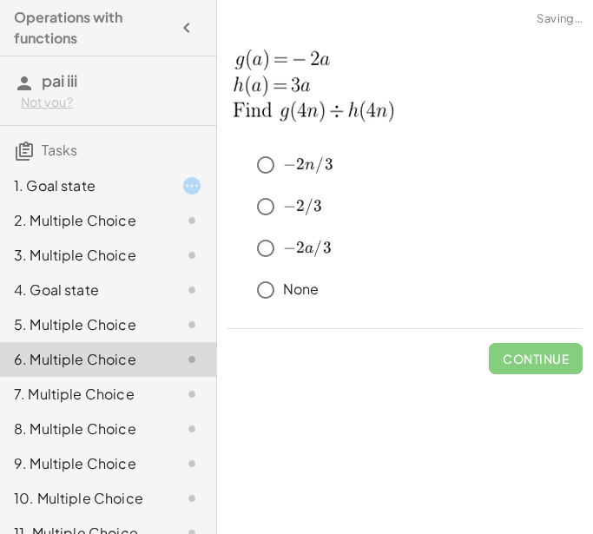
click at [158, 371] on div "6. Multiple Choice" at bounding box center [108, 359] width 216 height 35
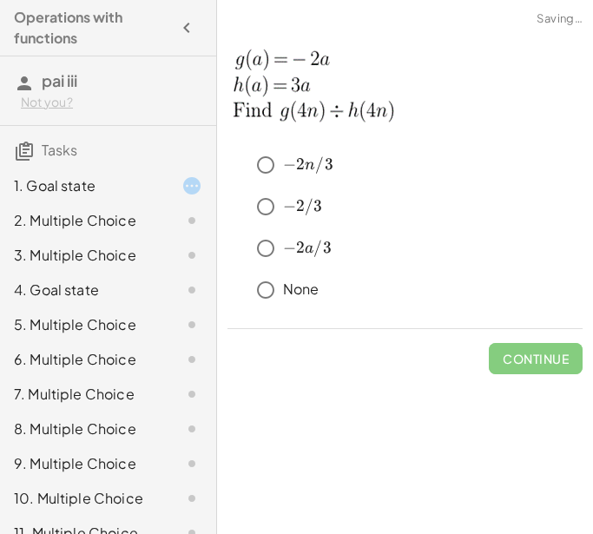
click at [162, 399] on div at bounding box center [178, 394] width 49 height 21
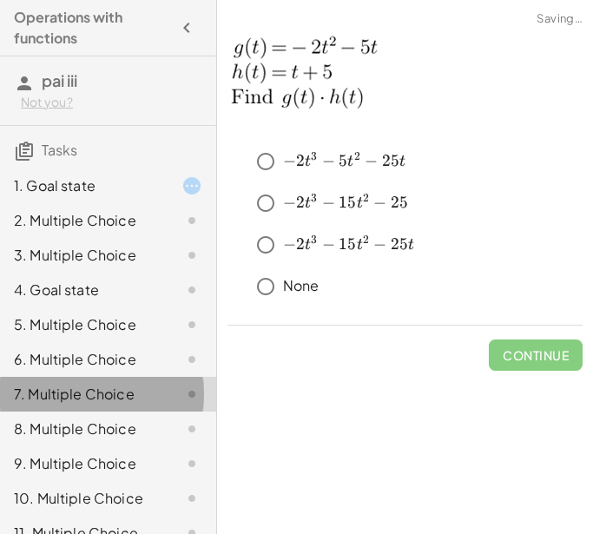
drag, startPoint x: 147, startPoint y: 388, endPoint x: 130, endPoint y: 384, distance: 17.1
click at [154, 388] on div at bounding box center [178, 394] width 49 height 21
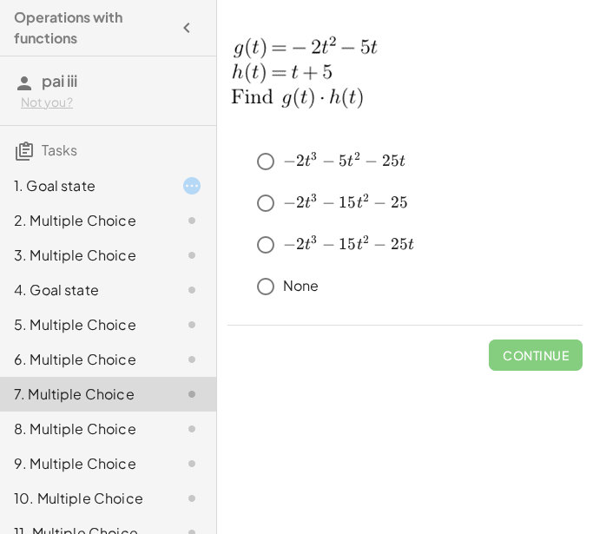
click at [121, 266] on div "3. Multiple Choice" at bounding box center [84, 255] width 140 height 21
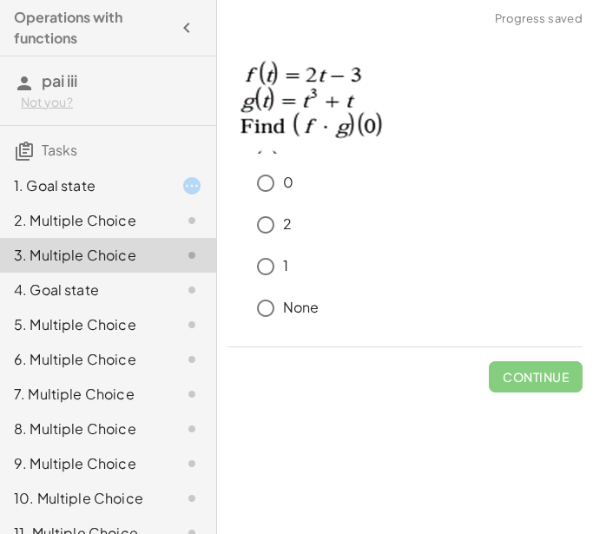
click at [121, 286] on div "4. Goal state" at bounding box center [84, 289] width 140 height 21
